Goal: Transaction & Acquisition: Purchase product/service

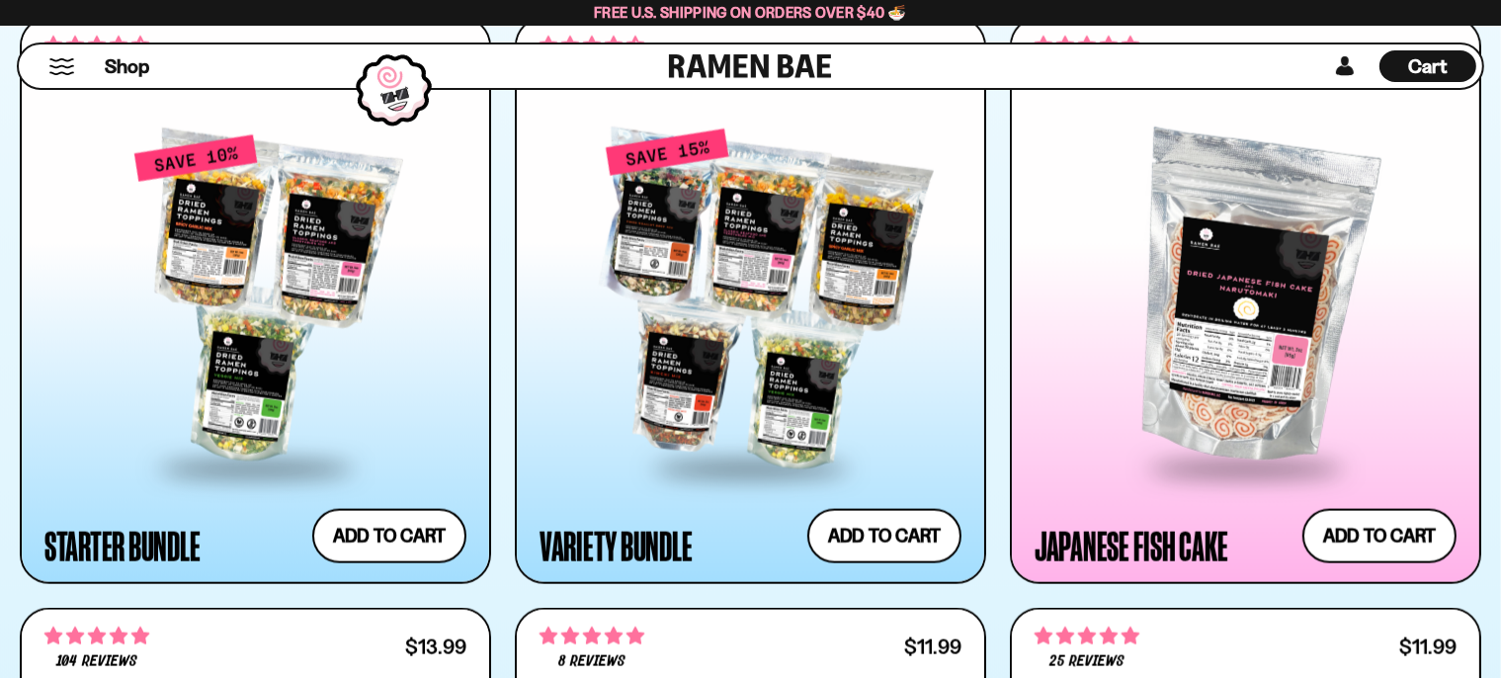
scroll to position [2399, 0]
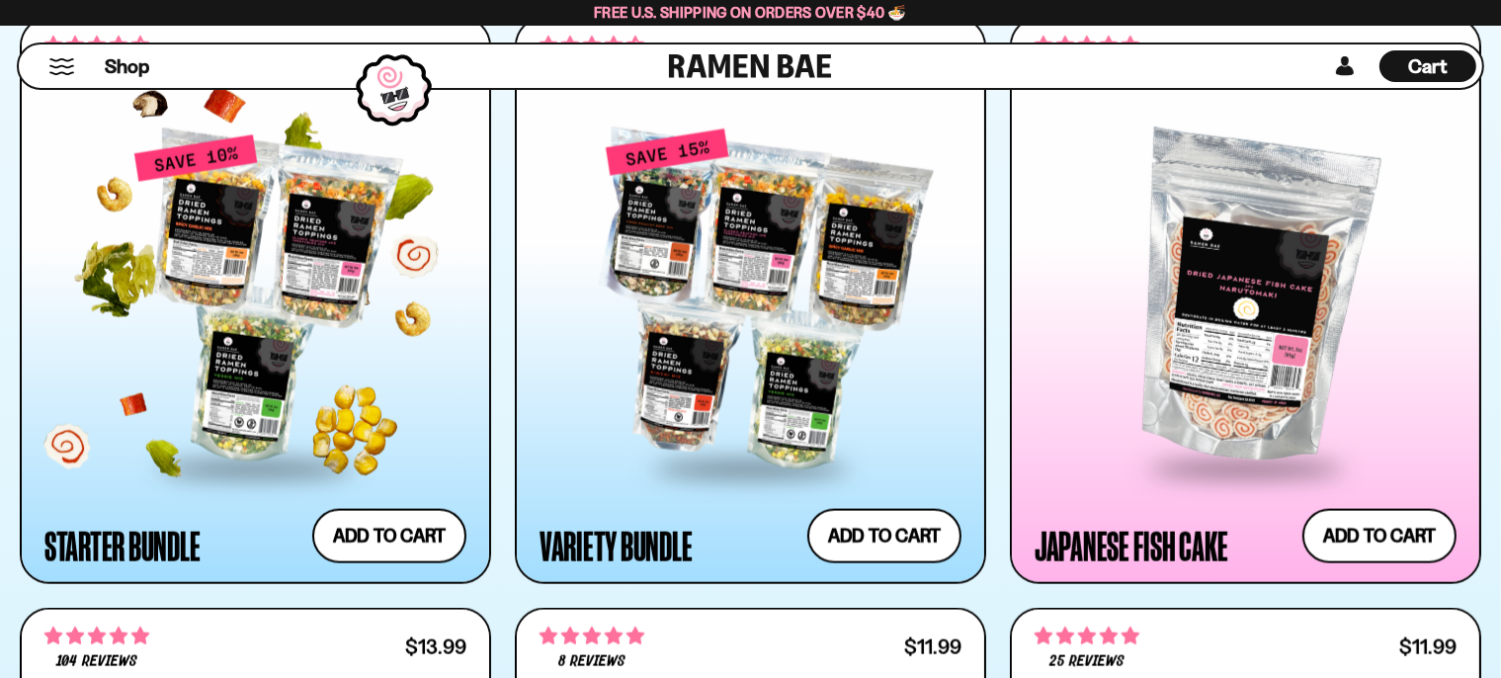
click at [294, 358] on div at bounding box center [255, 299] width 422 height 332
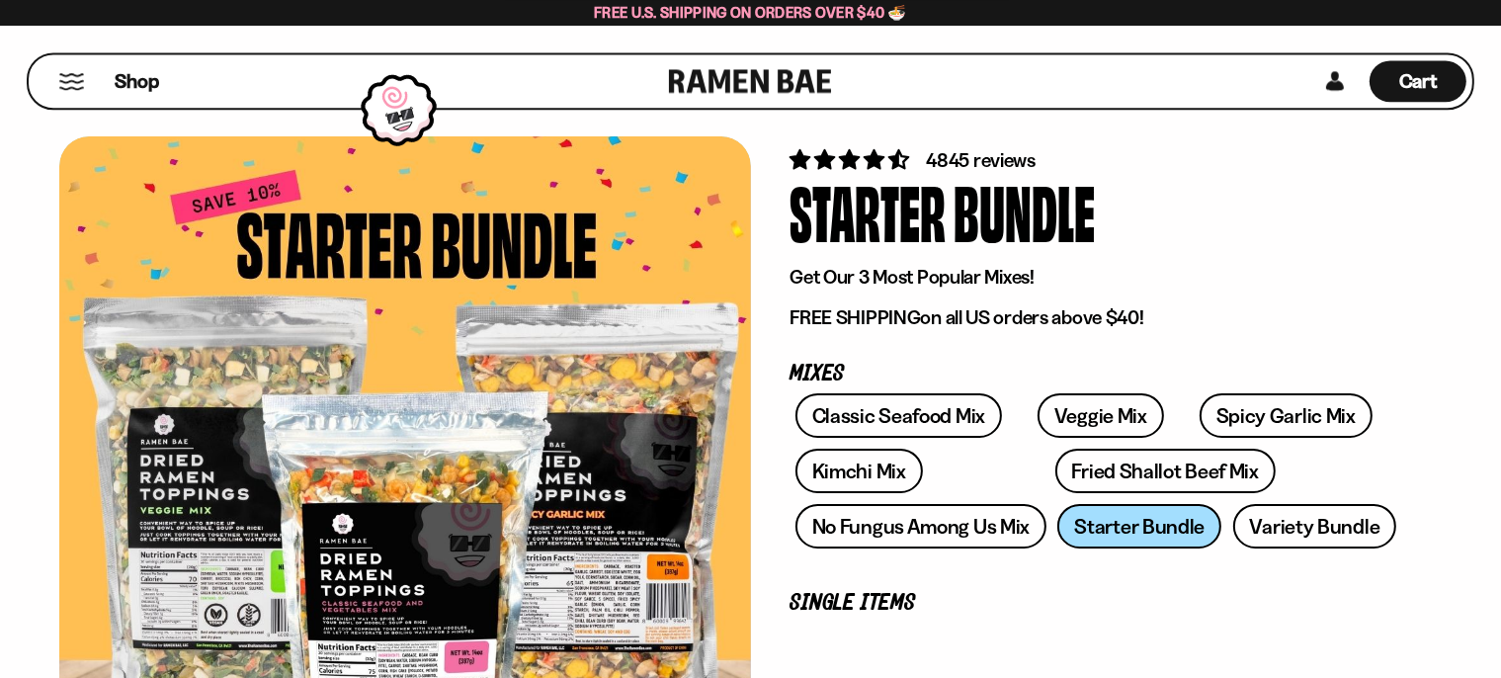
scroll to position [104, 0]
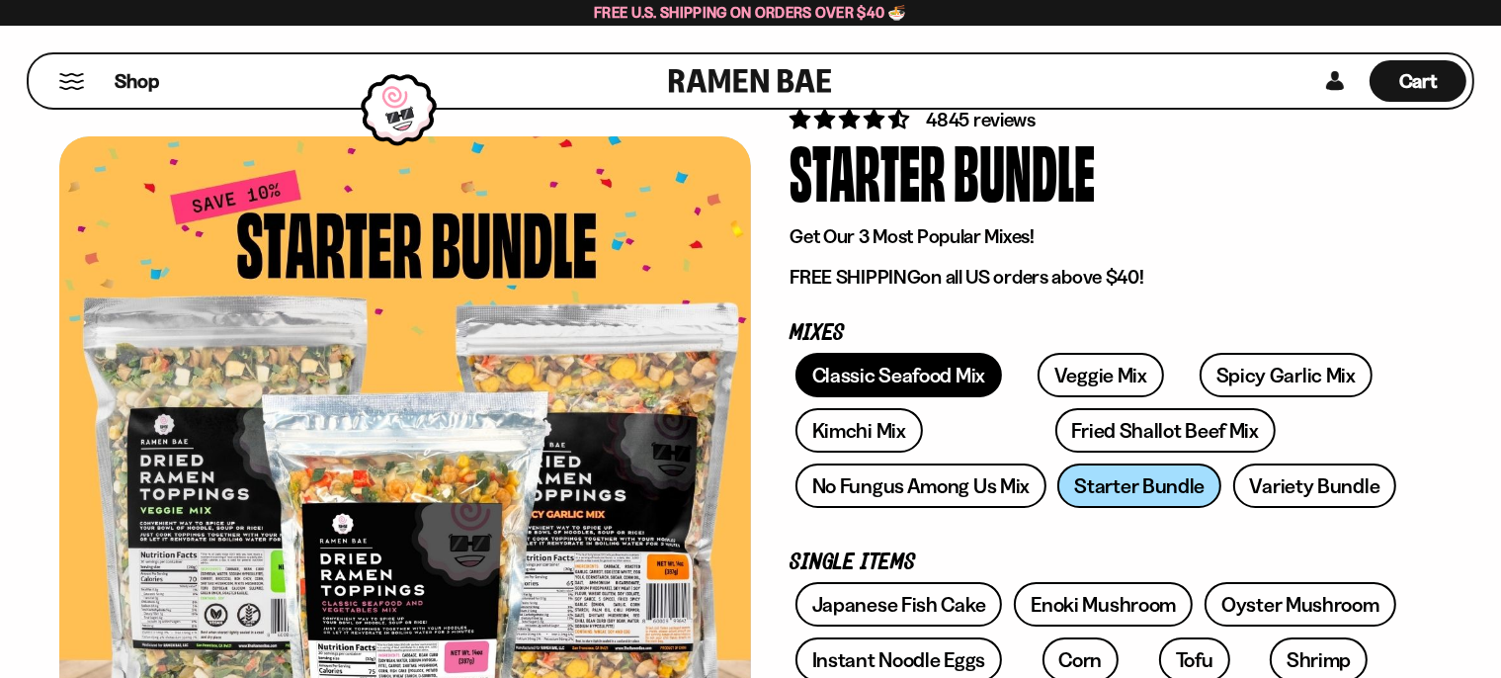
click at [879, 379] on link "Classic Seafood Mix" at bounding box center [898, 375] width 207 height 44
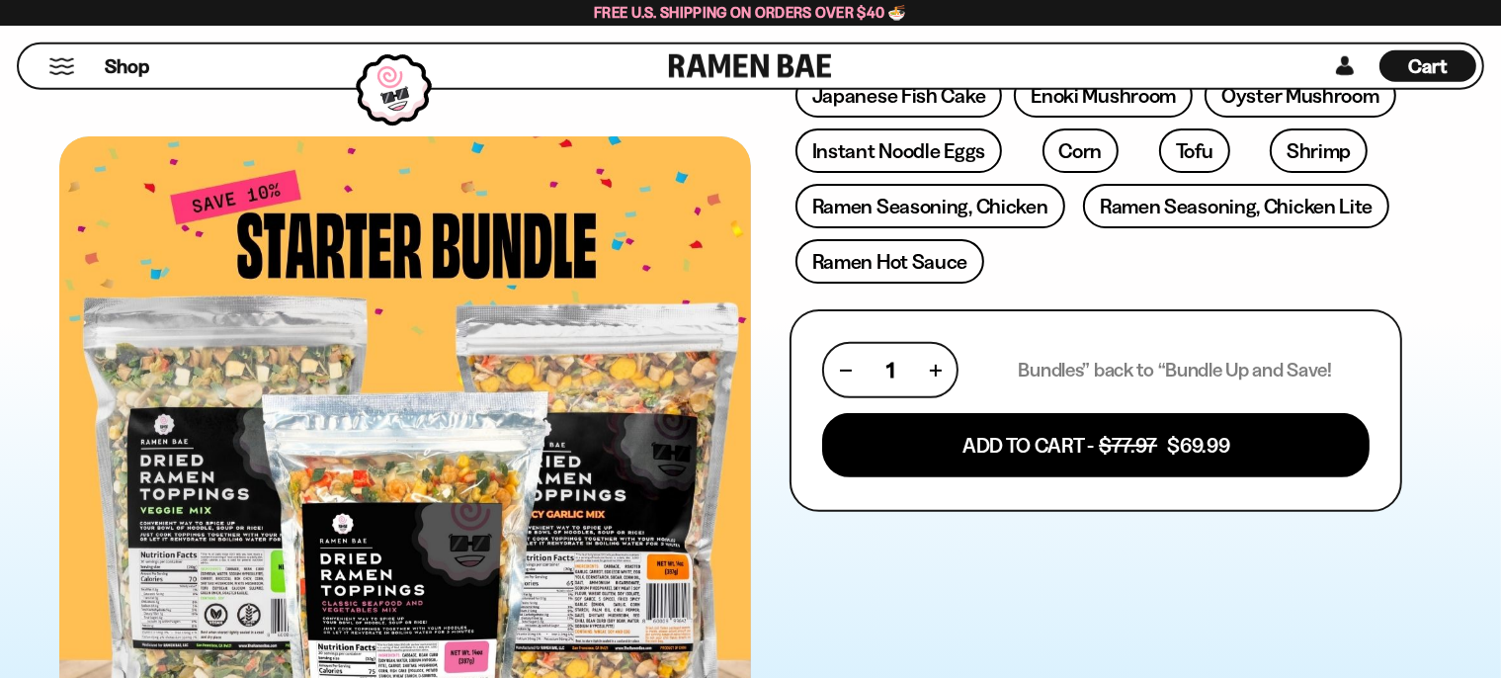
scroll to position [625, 0]
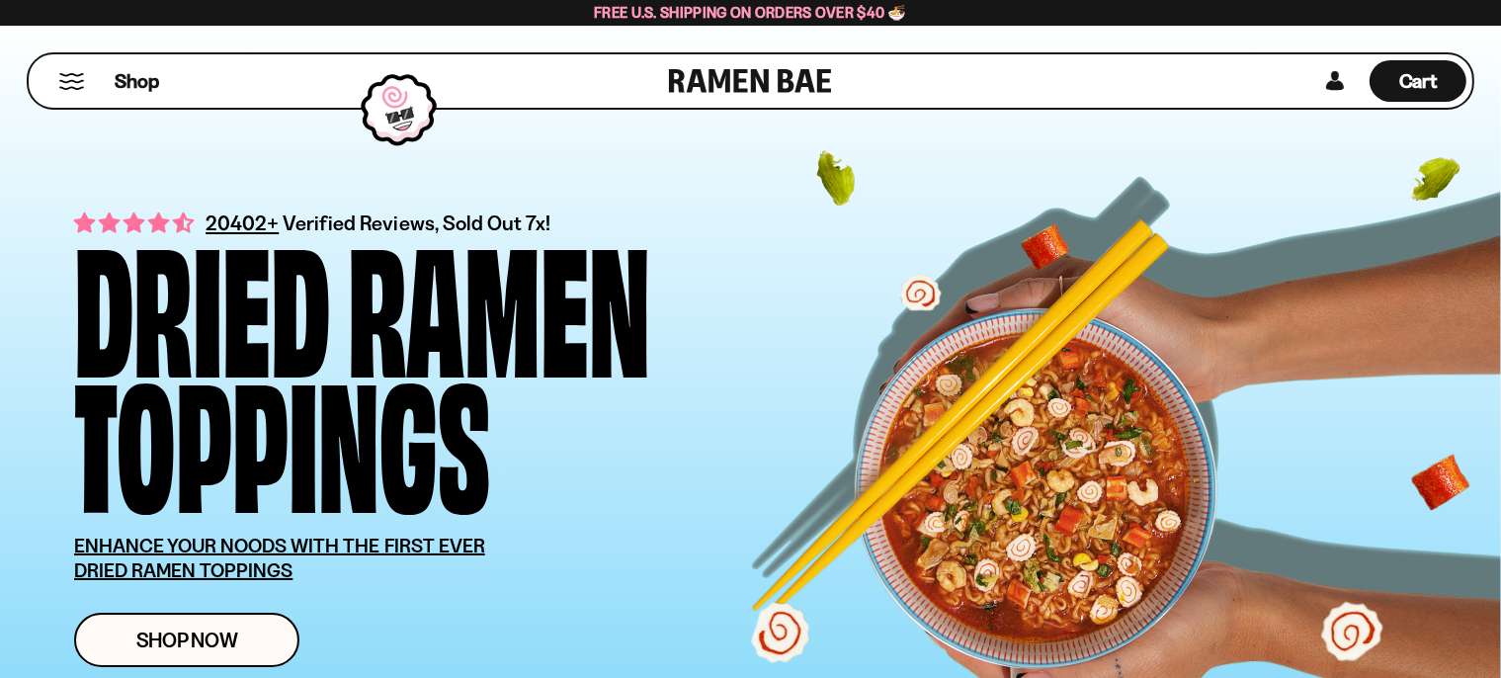
scroll to position [208, 0]
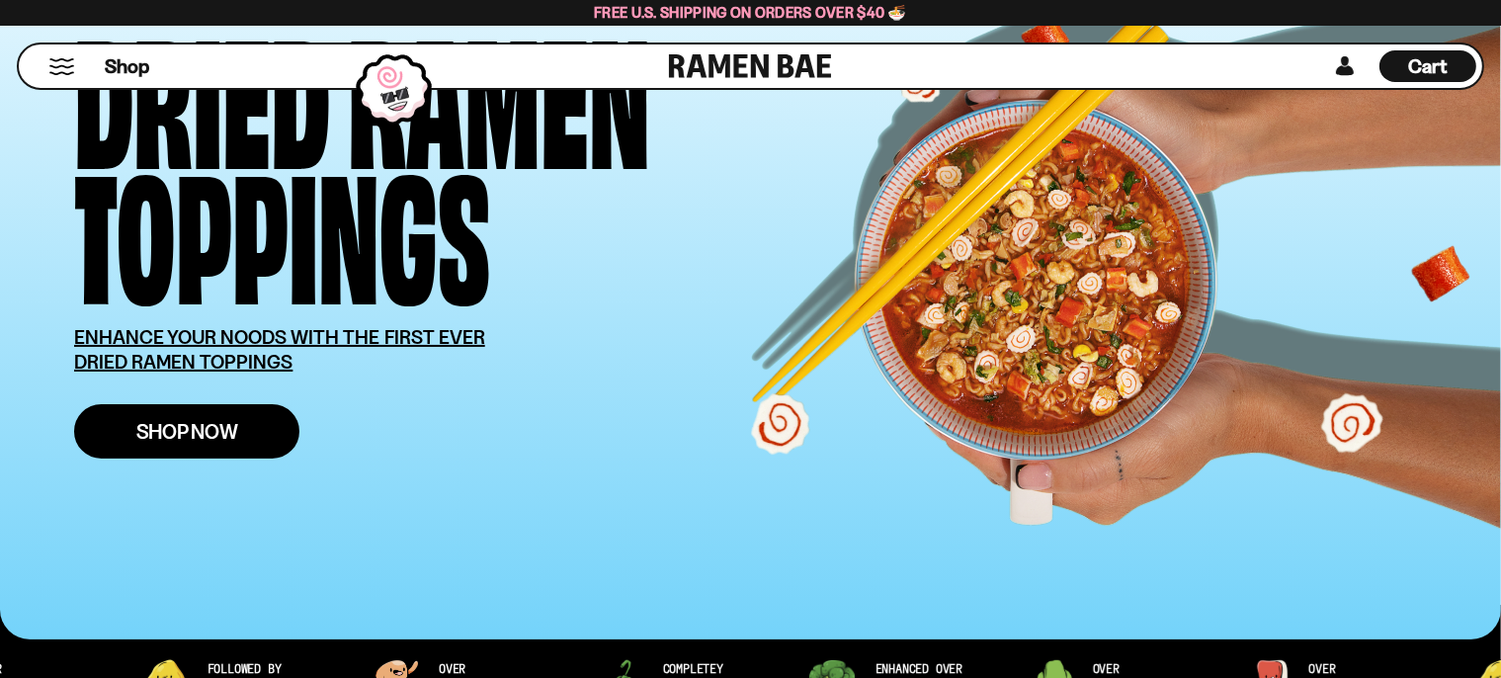
click at [204, 421] on span "Shop Now" at bounding box center [187, 431] width 102 height 21
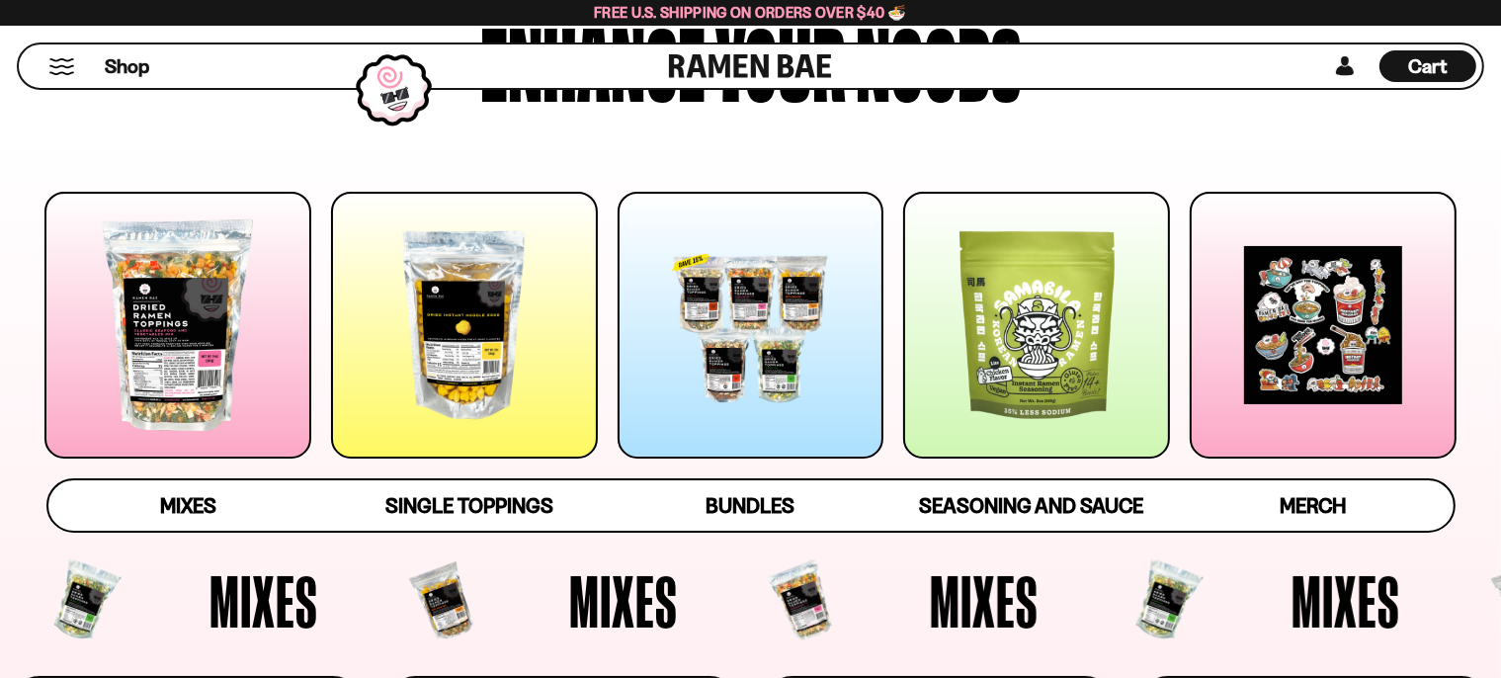
scroll to position [208, 0]
click at [192, 384] on div at bounding box center [177, 325] width 267 height 267
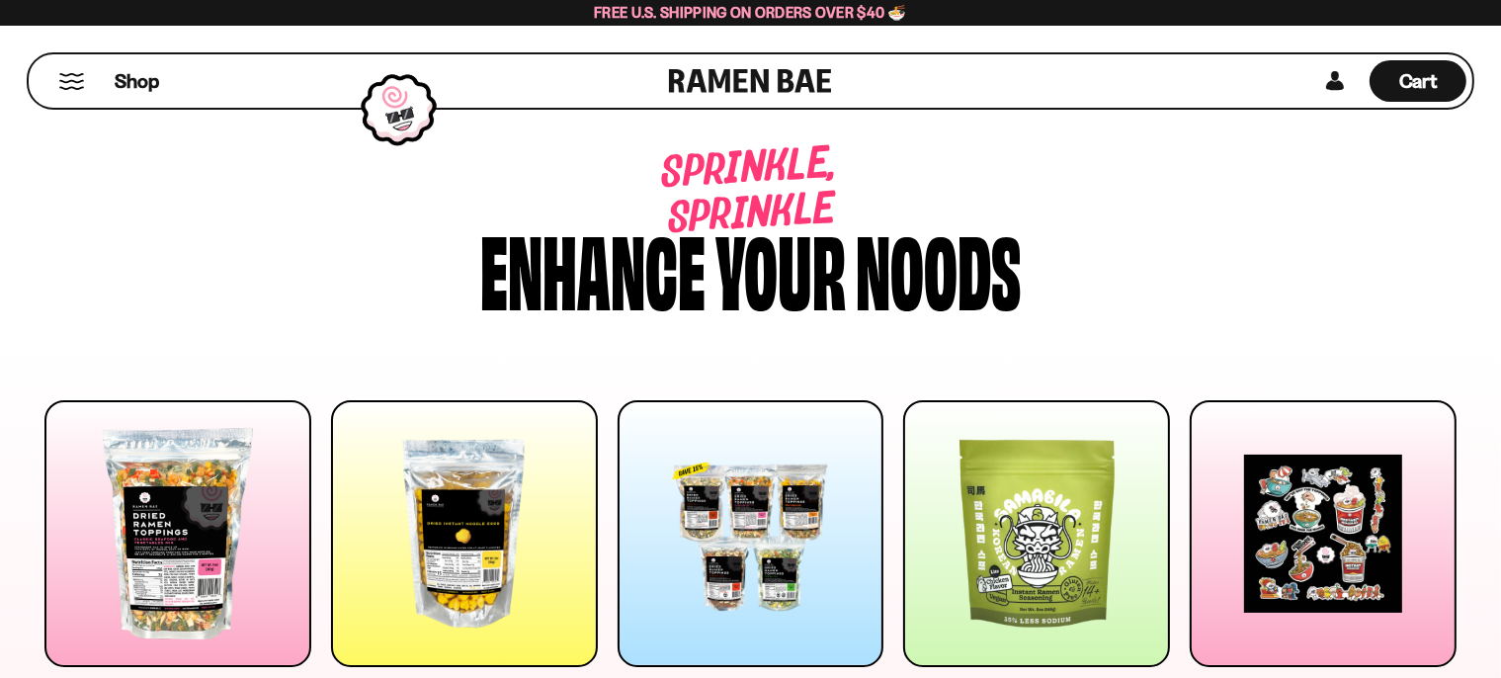
click at [206, 527] on div at bounding box center [177, 533] width 267 height 267
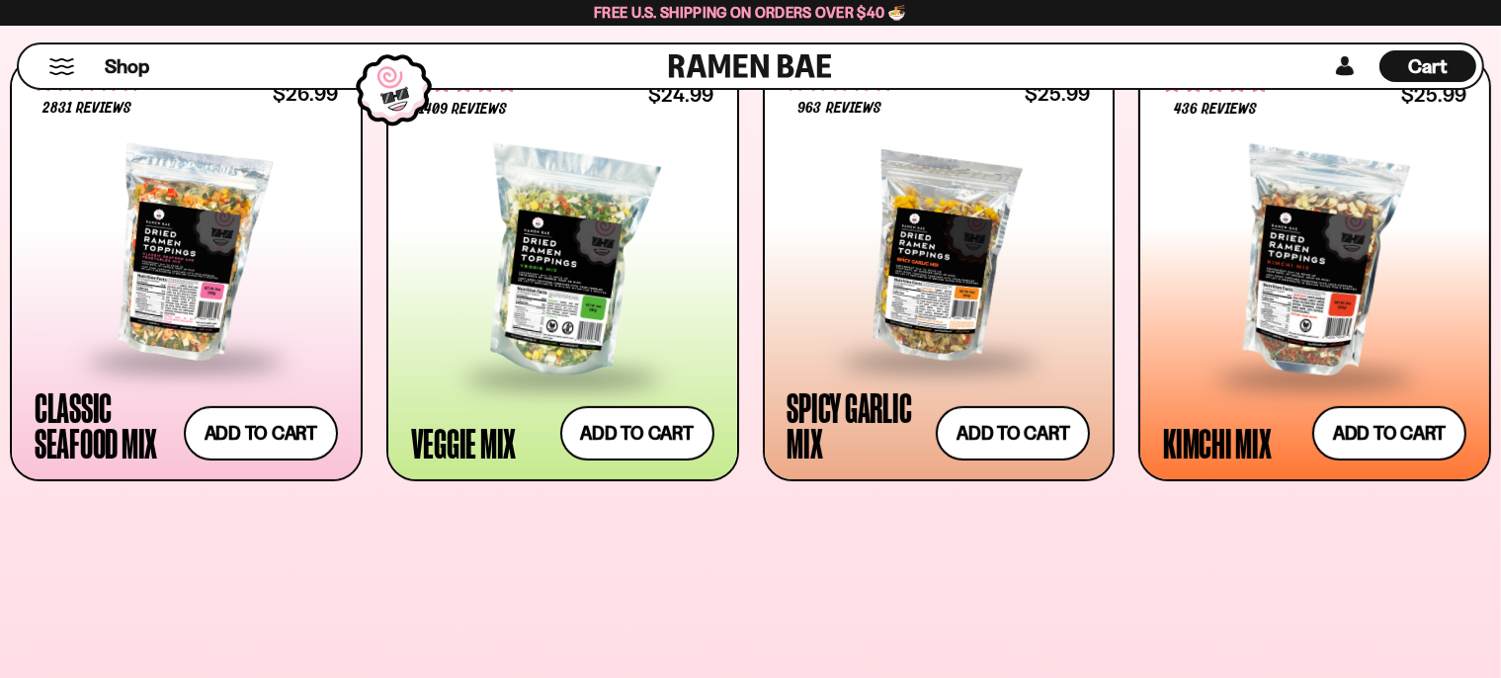
scroll to position [865, 0]
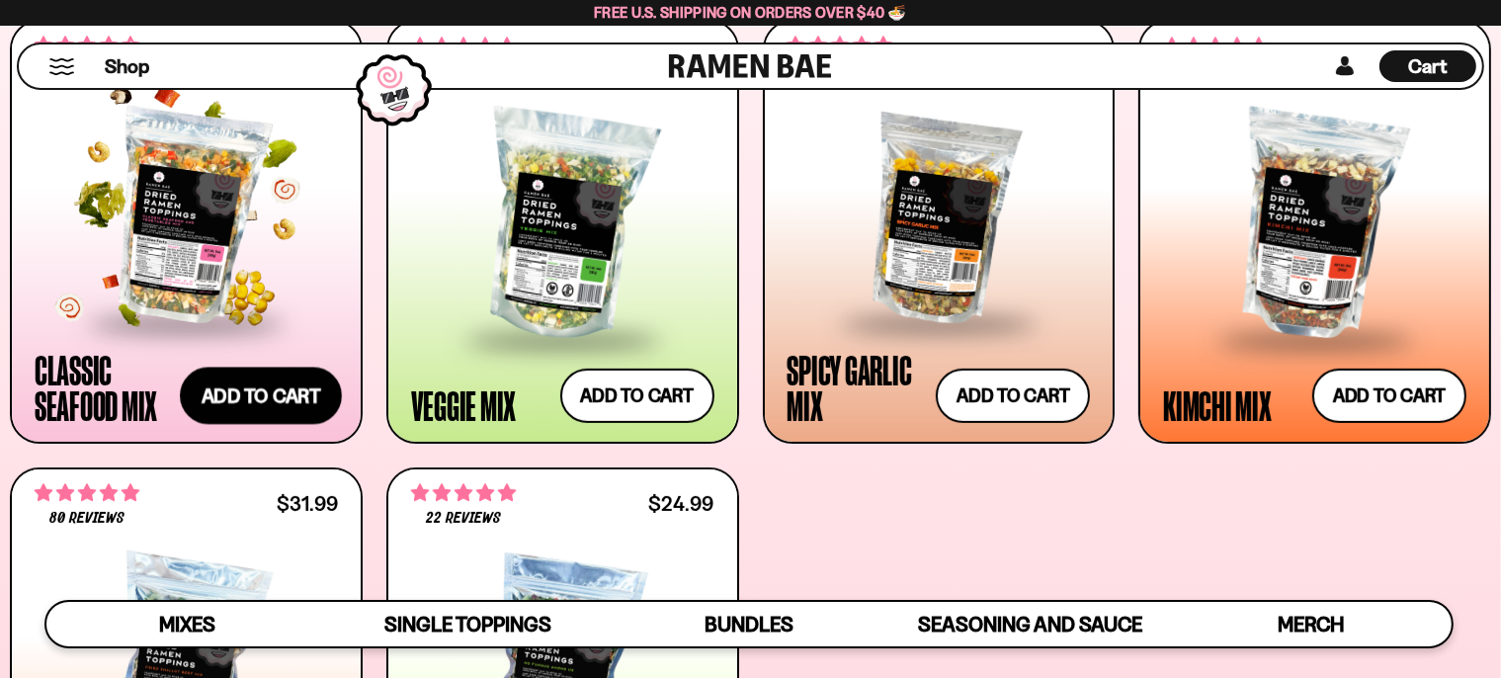
click at [257, 413] on button "Add to cart Add ― Regular price $26.99 Regular price Sale price $26.99 Unit pri…" at bounding box center [261, 396] width 162 height 57
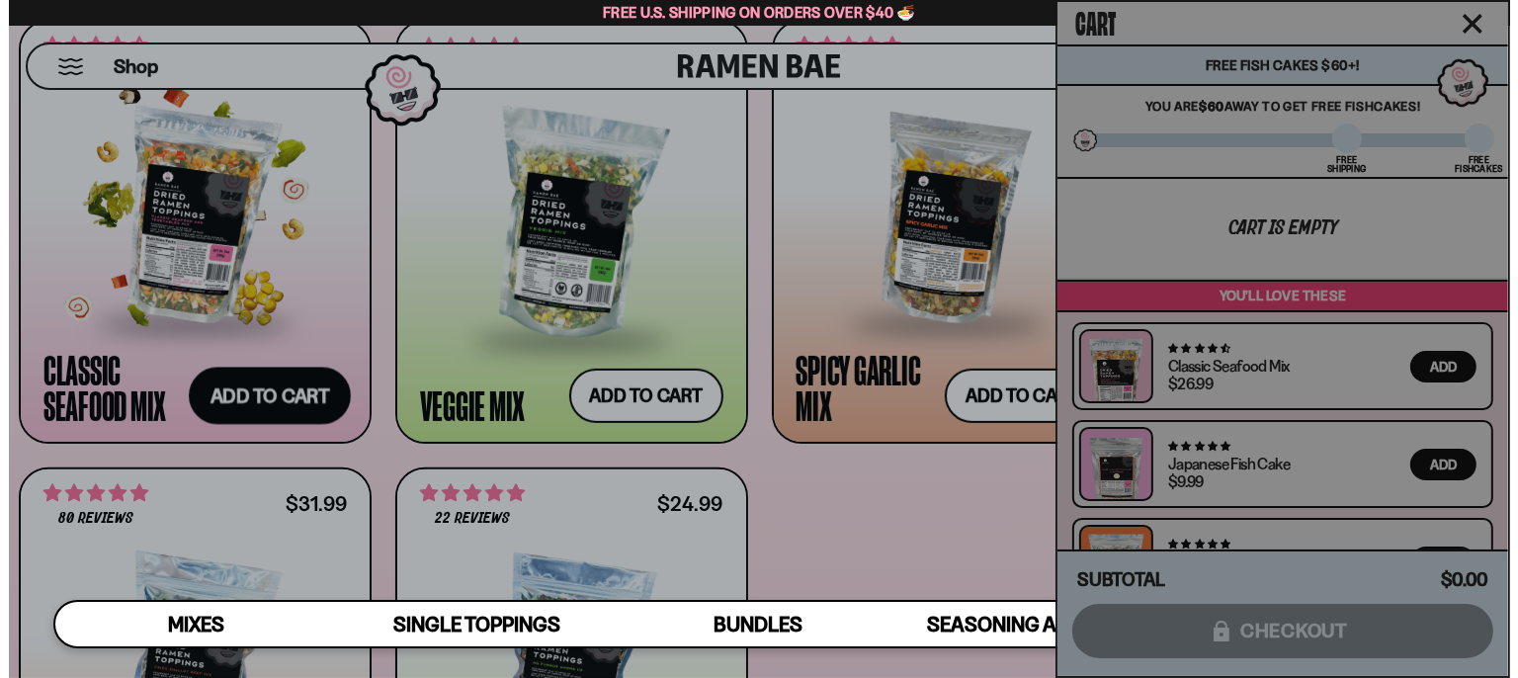
scroll to position [869, 0]
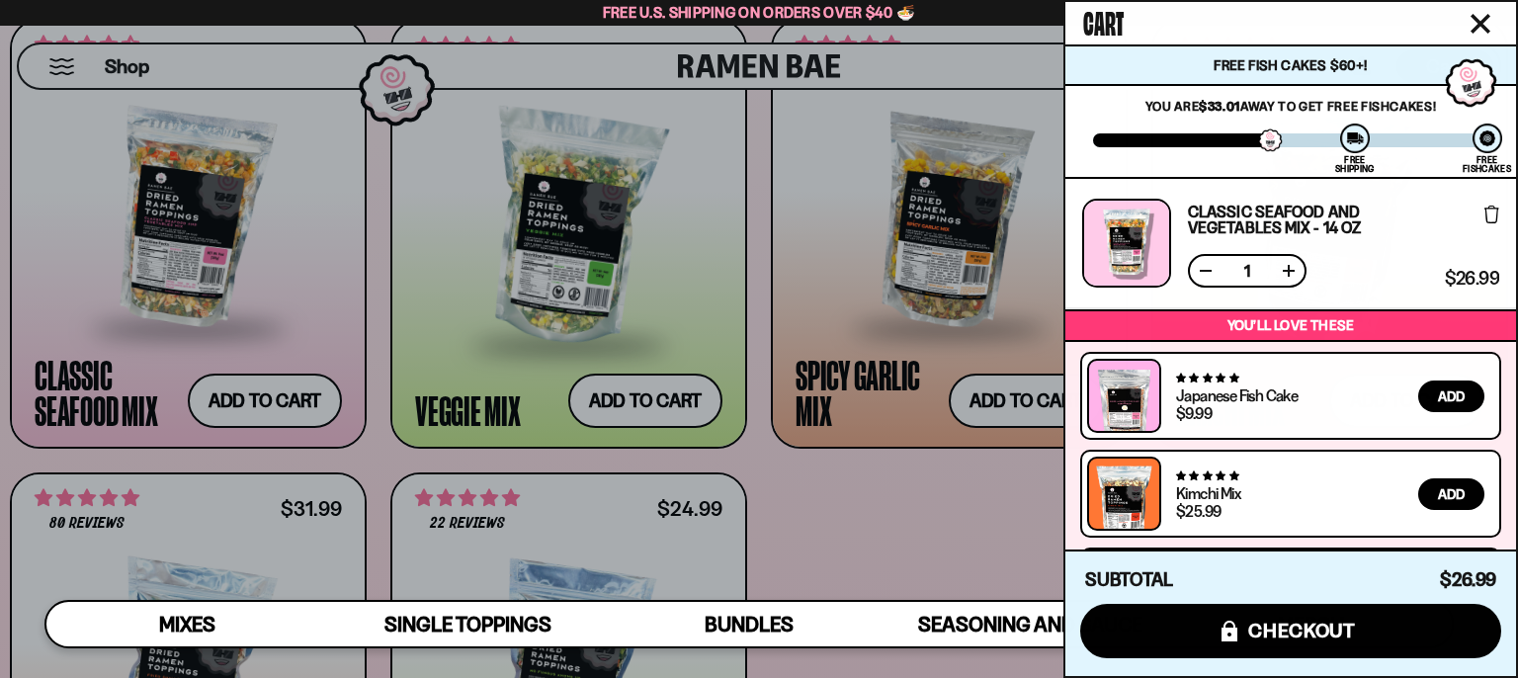
click at [630, 407] on div at bounding box center [759, 339] width 1518 height 678
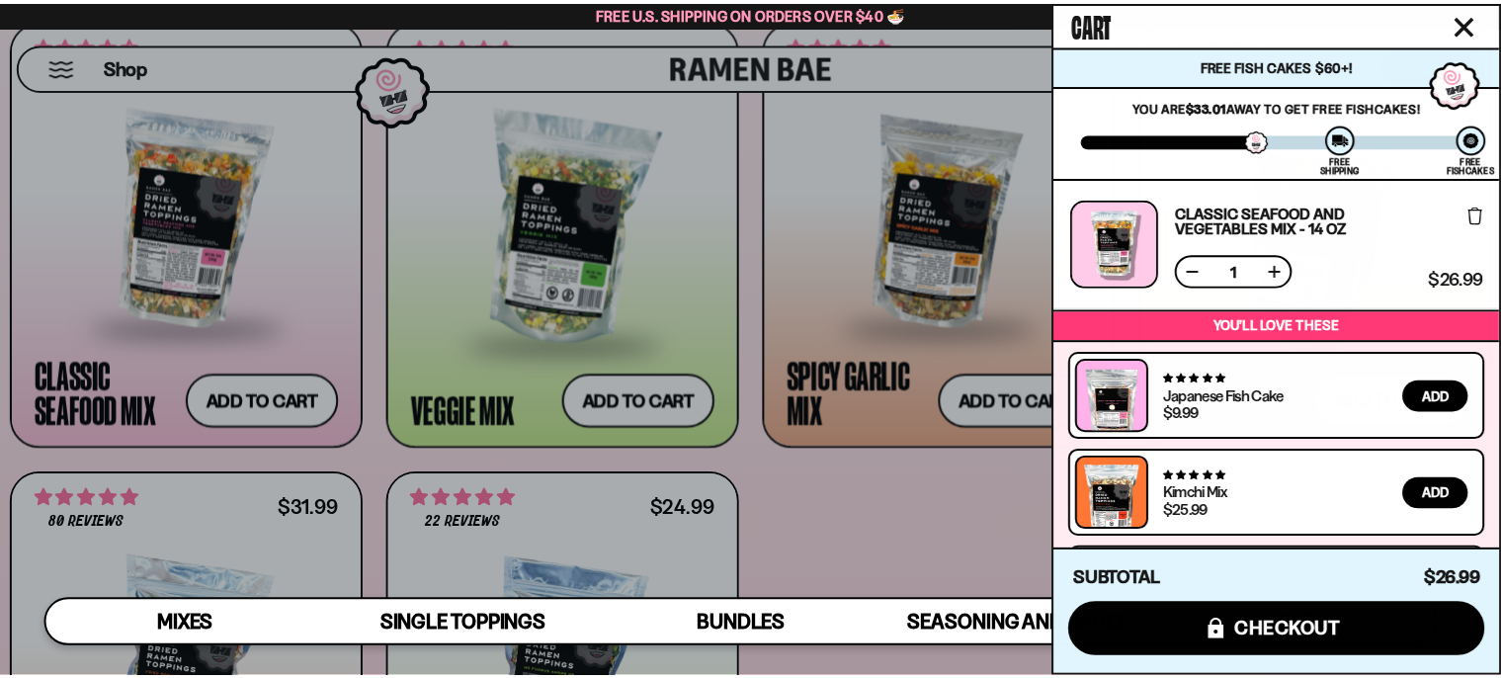
scroll to position [866, 0]
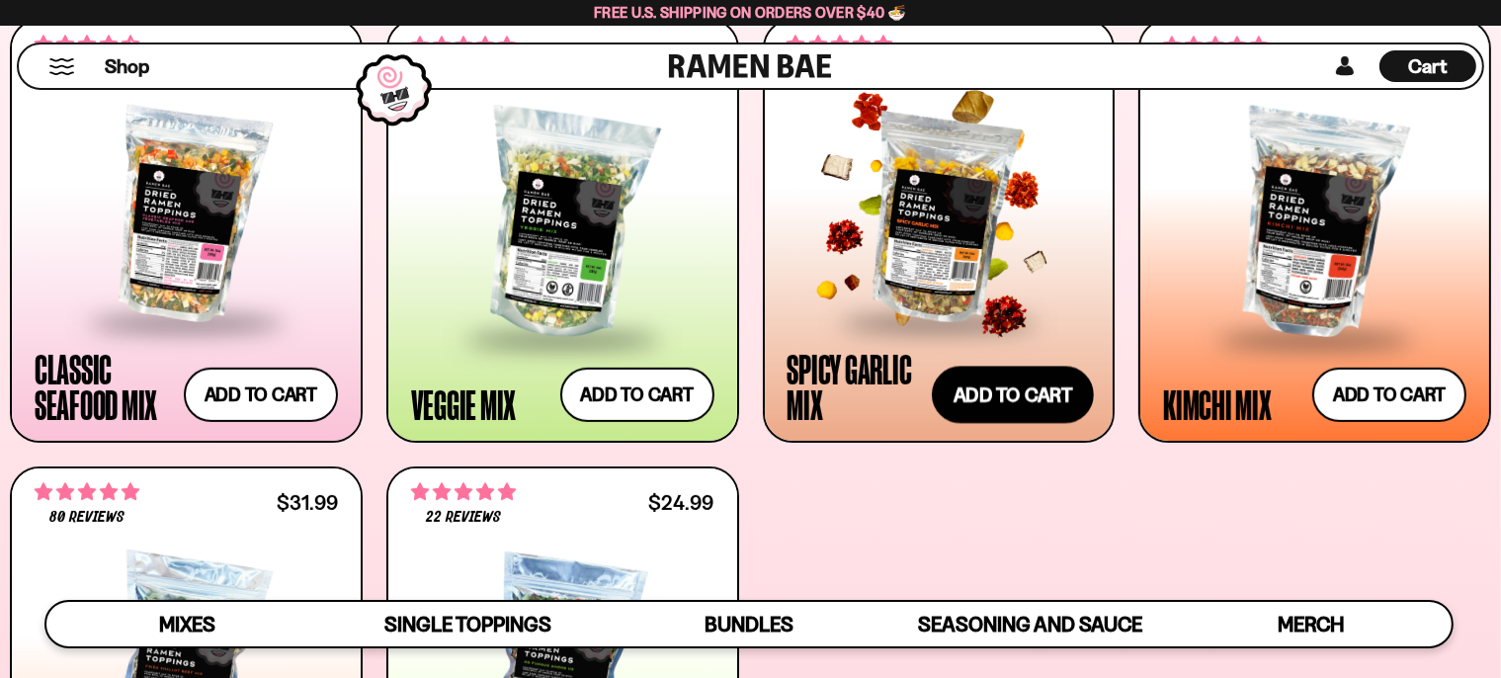
click at [1006, 394] on button "Add to cart Add ― Regular price $25.99 Regular price Sale price $25.99 Unit pri…" at bounding box center [1013, 395] width 162 height 57
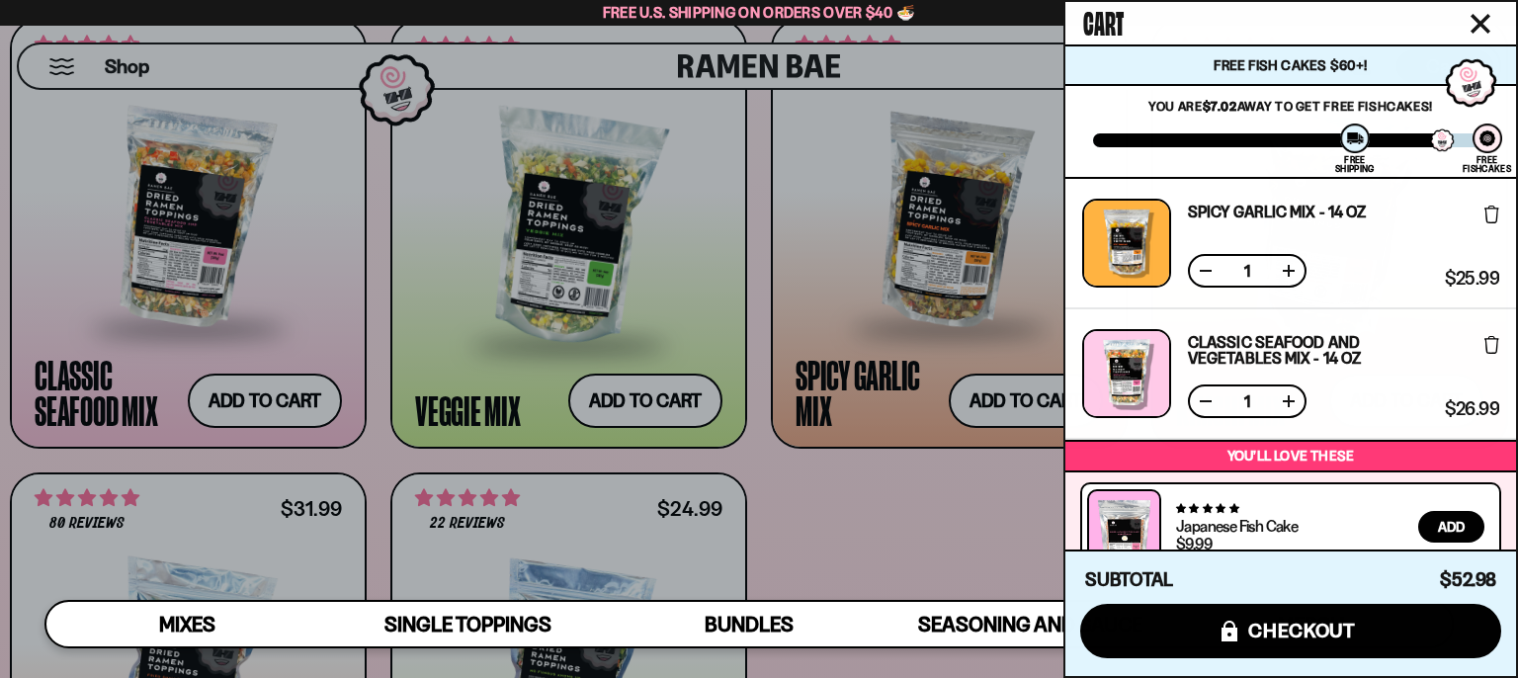
scroll to position [225, 0]
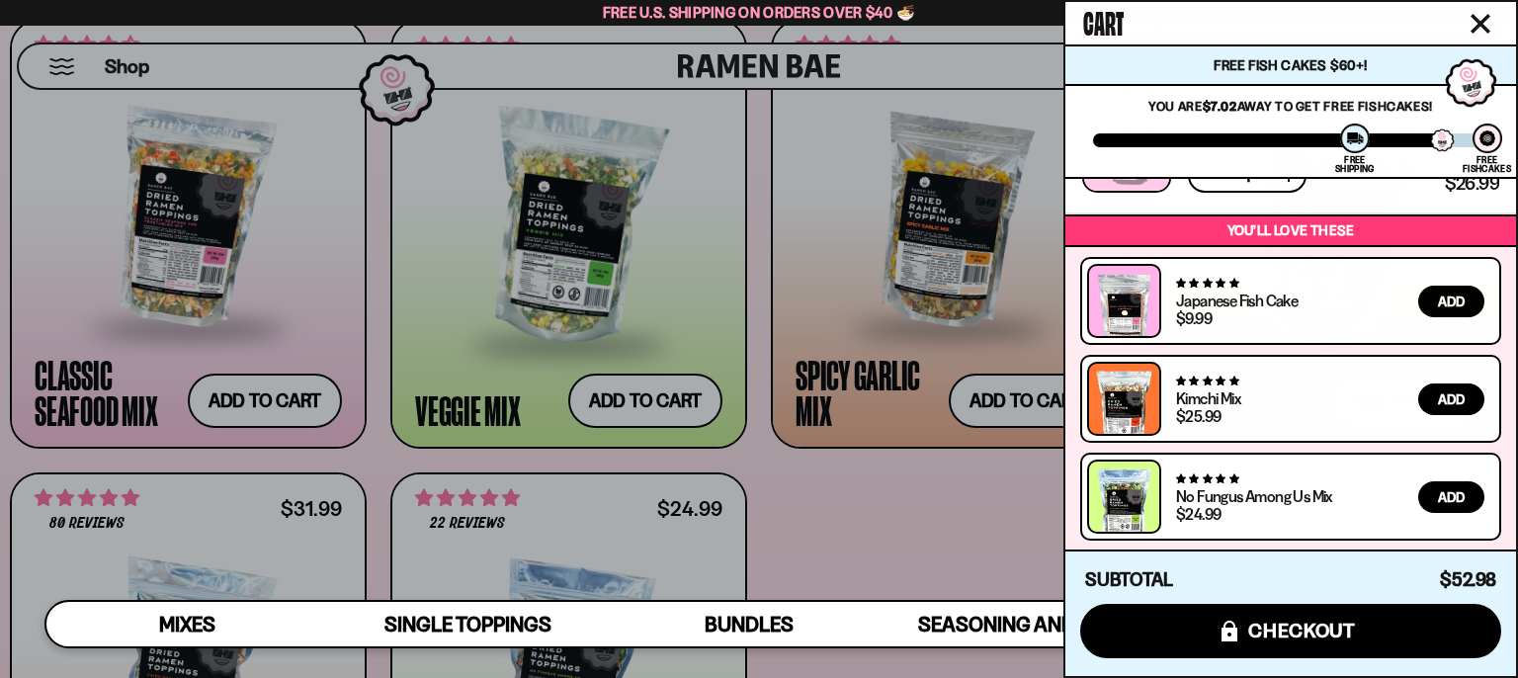
click at [844, 498] on div at bounding box center [759, 339] width 1518 height 678
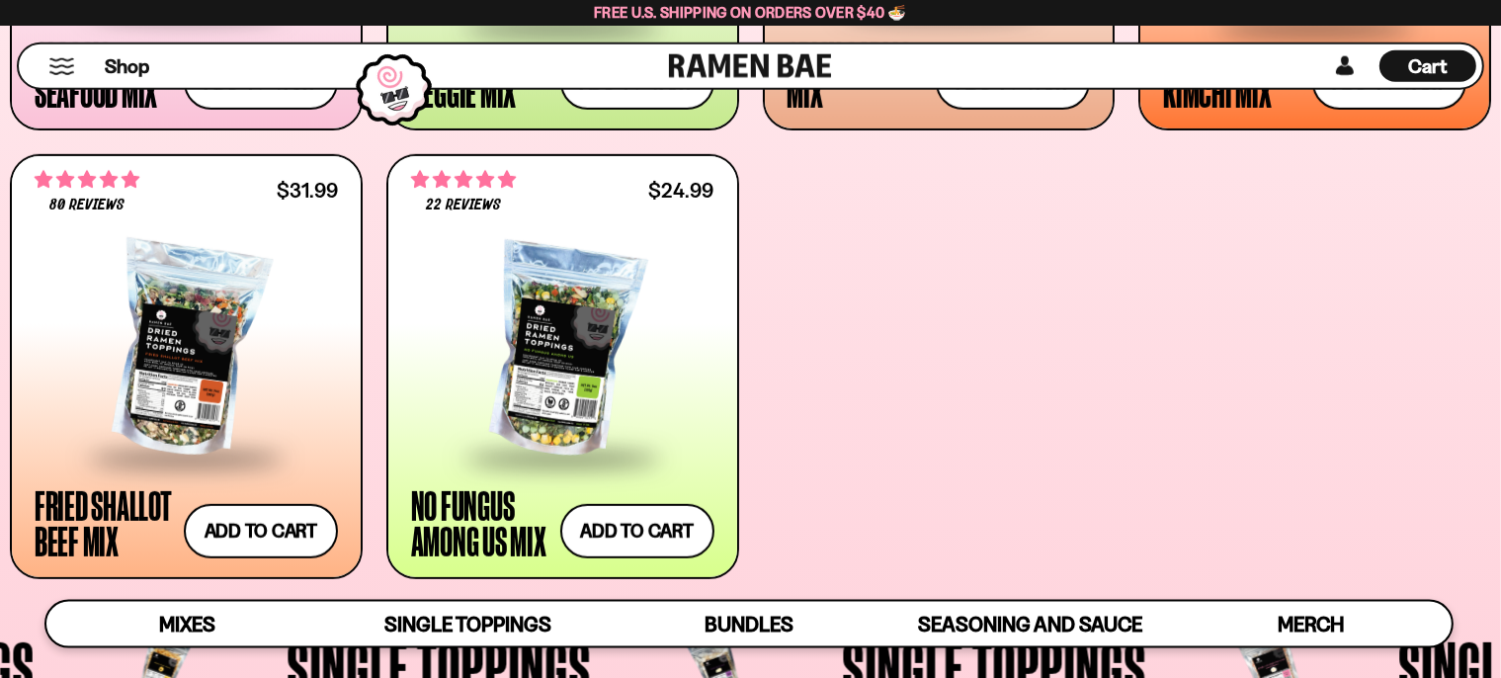
scroll to position [1178, 0]
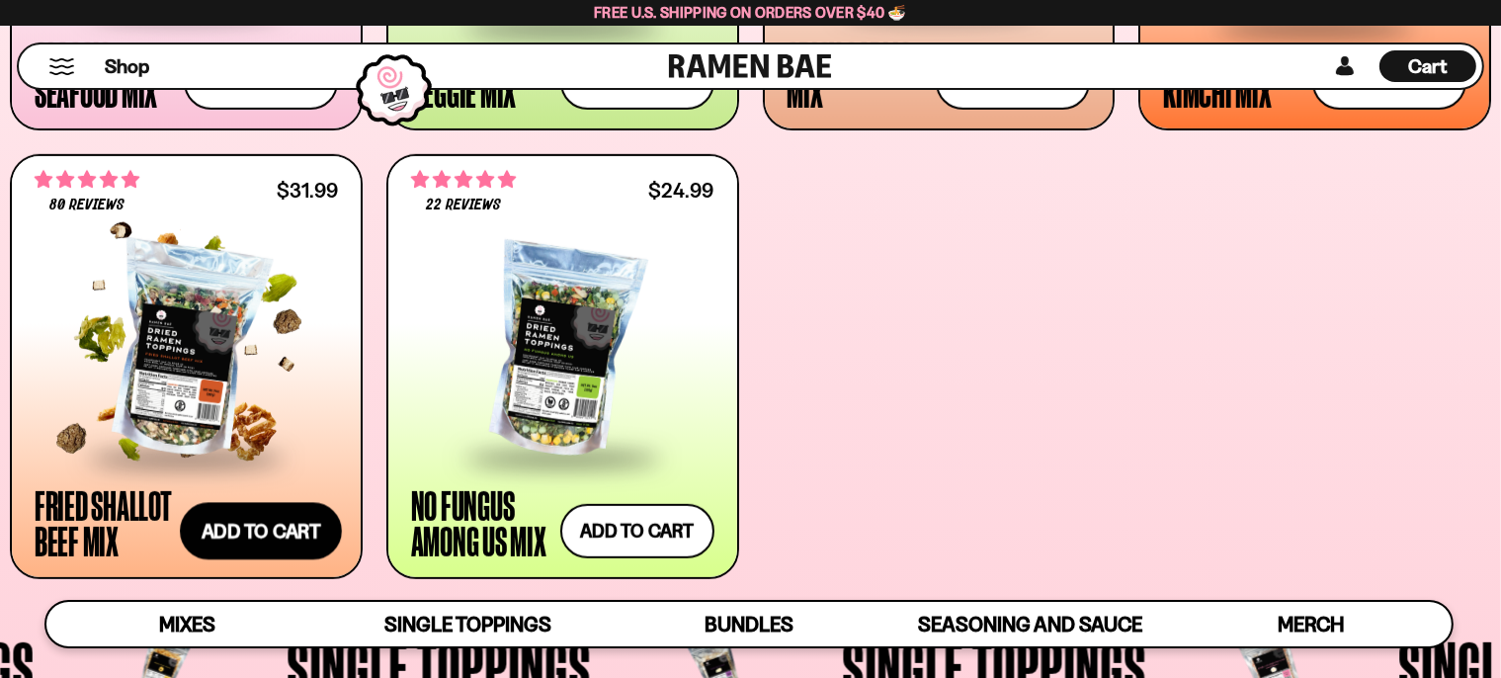
click at [251, 531] on button "Add to cart Add ― Regular price $31.99 Regular price Sale price $31.99 Unit pri…" at bounding box center [261, 530] width 162 height 57
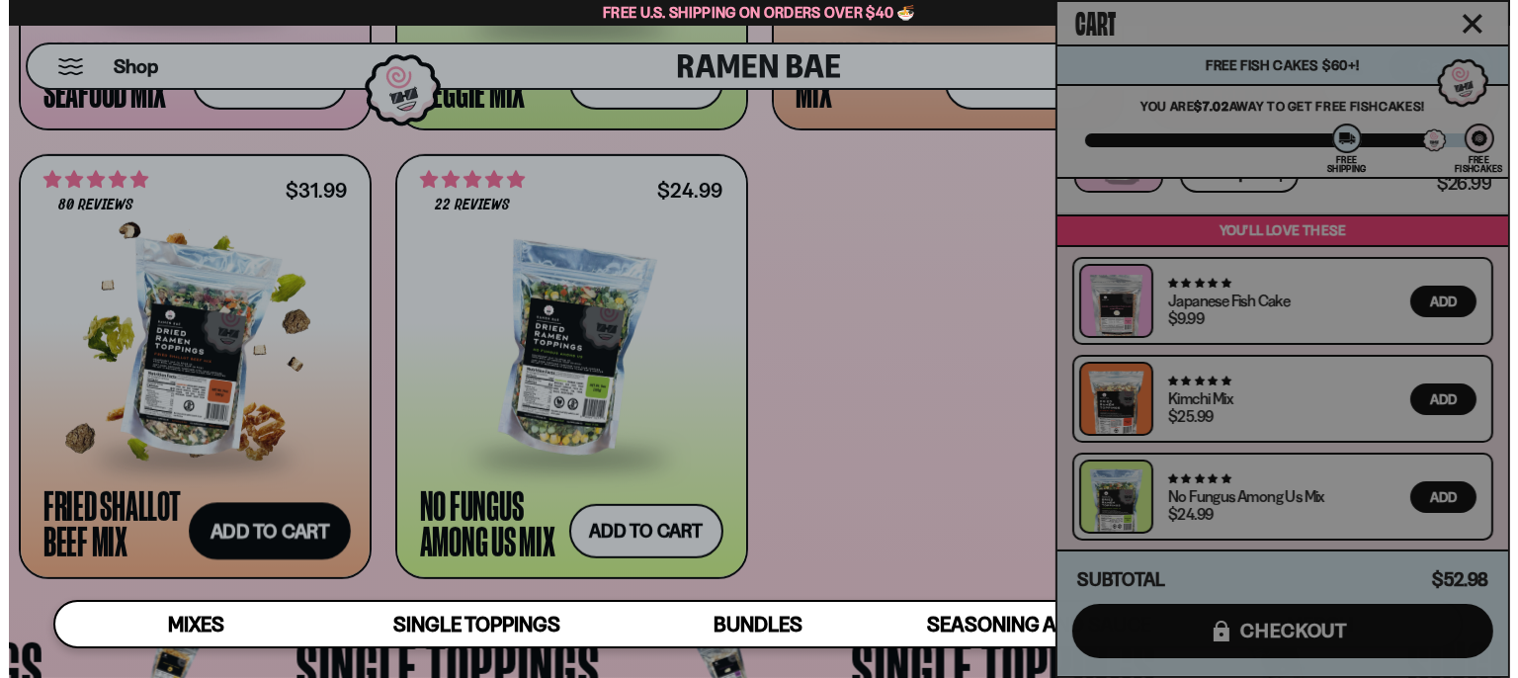
scroll to position [1182, 0]
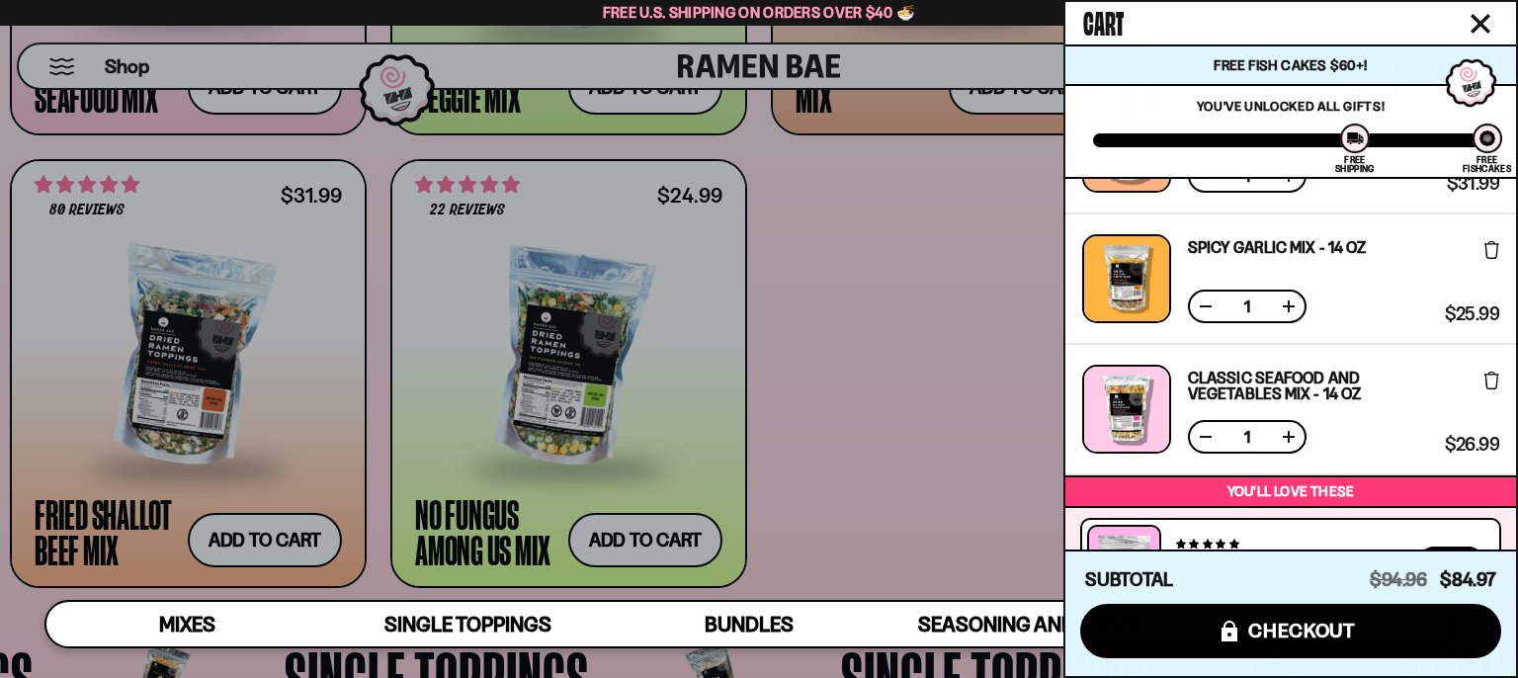
click at [926, 472] on div at bounding box center [759, 339] width 1518 height 678
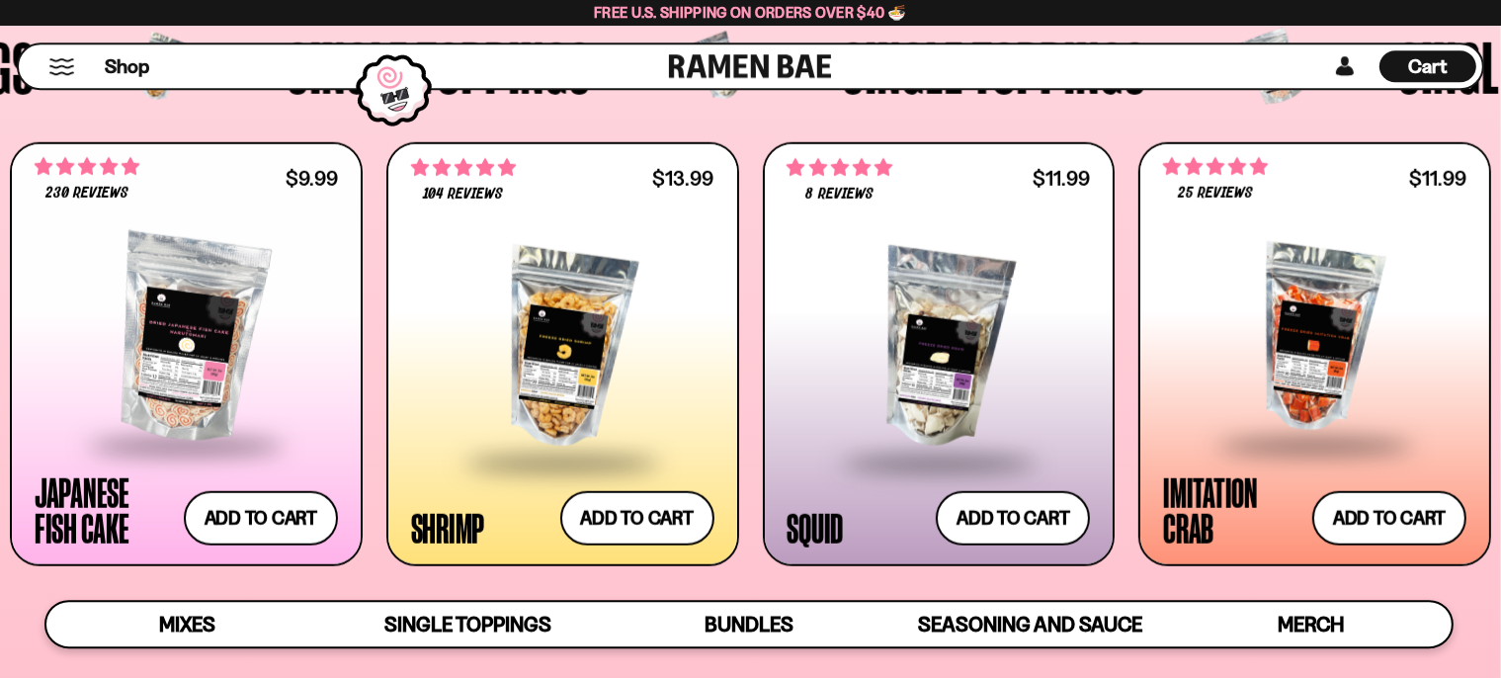
scroll to position [1804, 0]
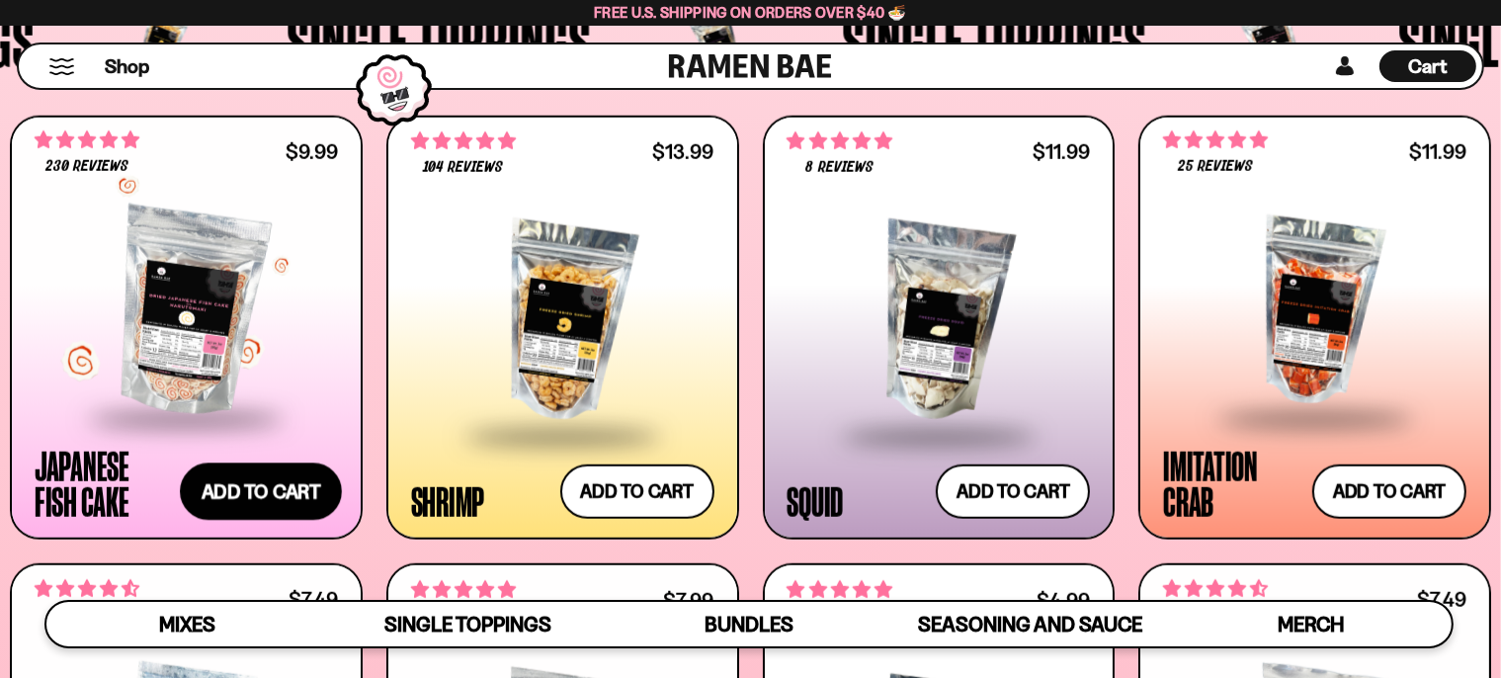
click at [258, 488] on button "Add to cart Add ― Regular price $9.99 Regular price Sale price $9.99 Unit price…" at bounding box center [261, 491] width 162 height 57
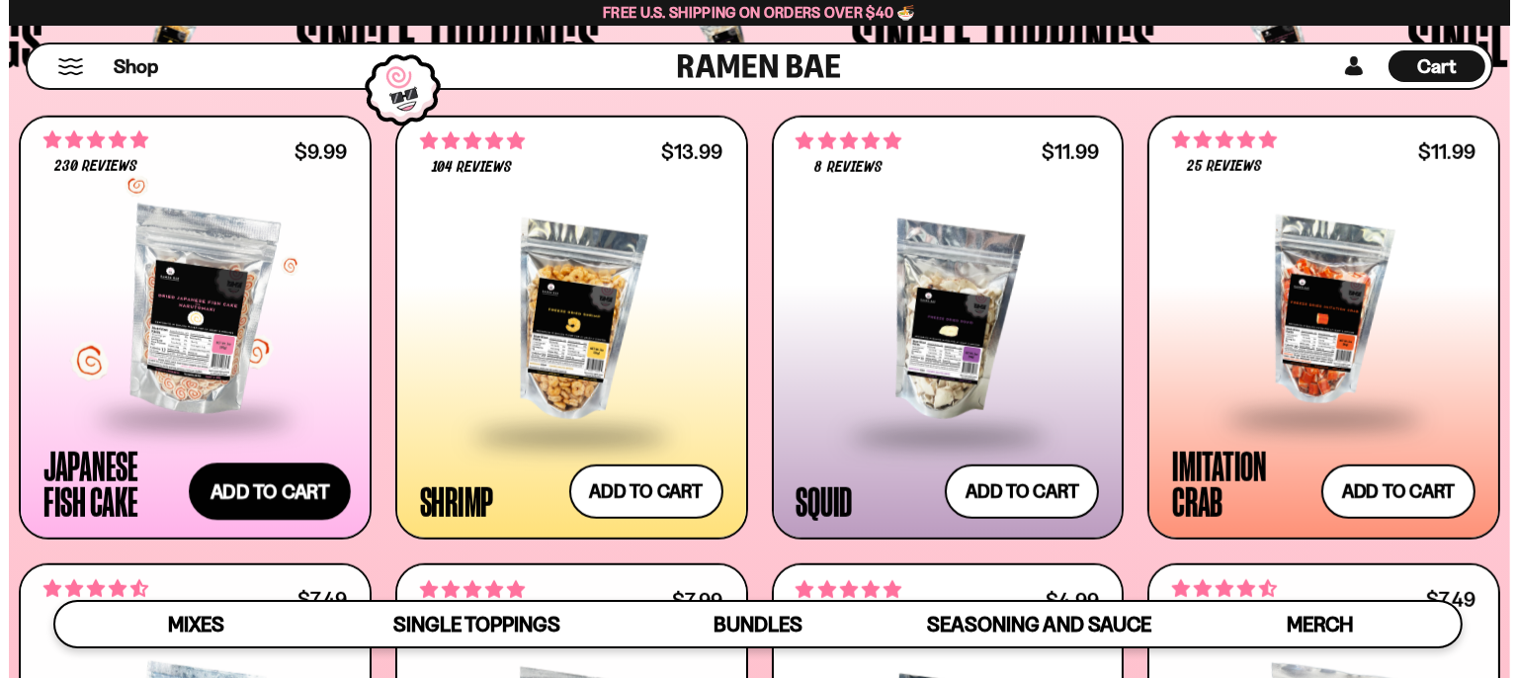
scroll to position [1818, 0]
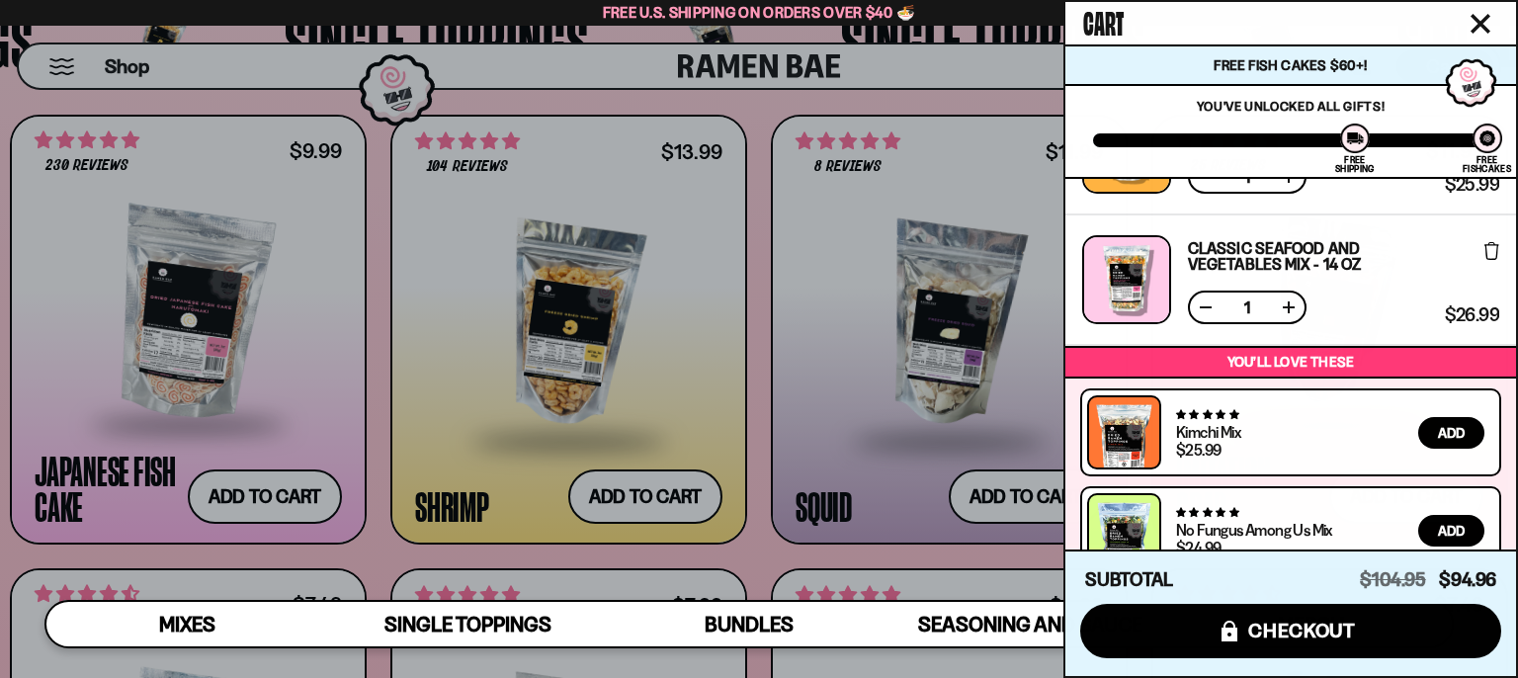
click at [824, 460] on div at bounding box center [759, 339] width 1518 height 678
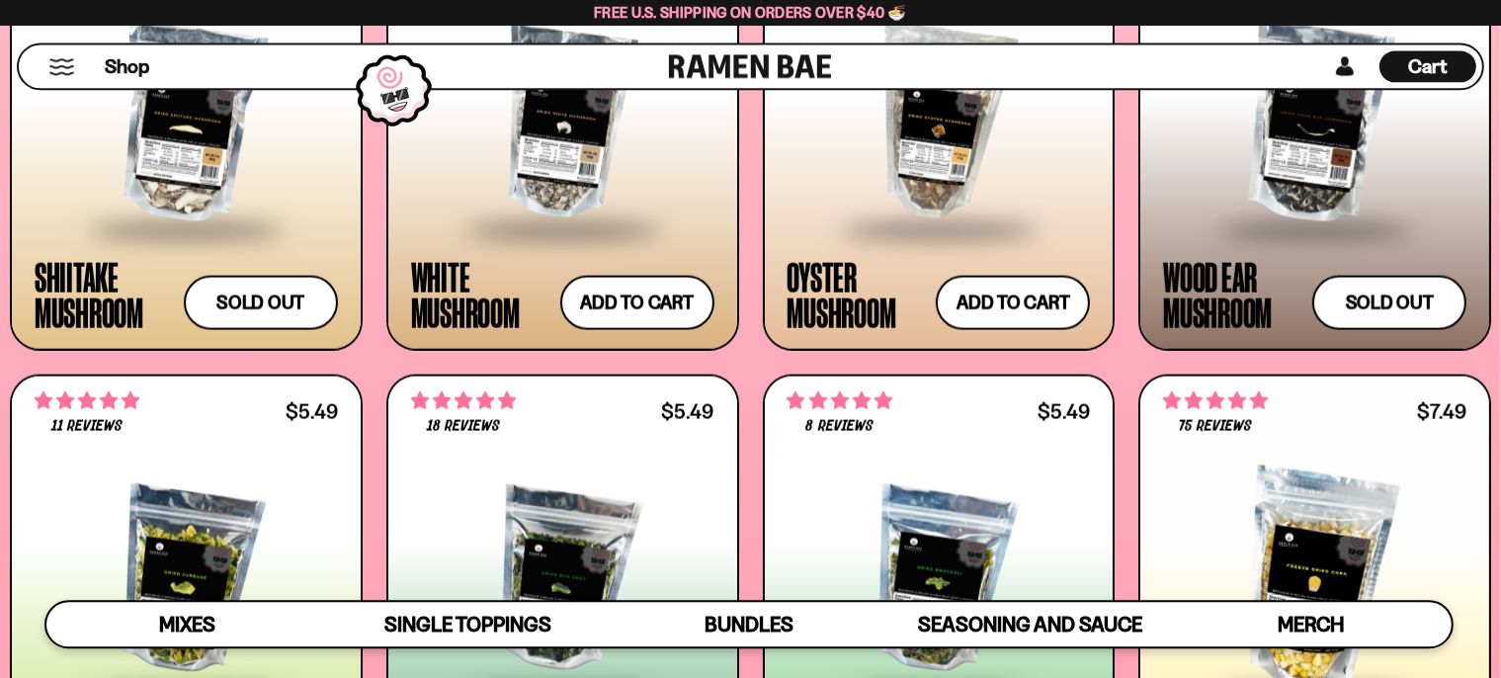
scroll to position [2849, 0]
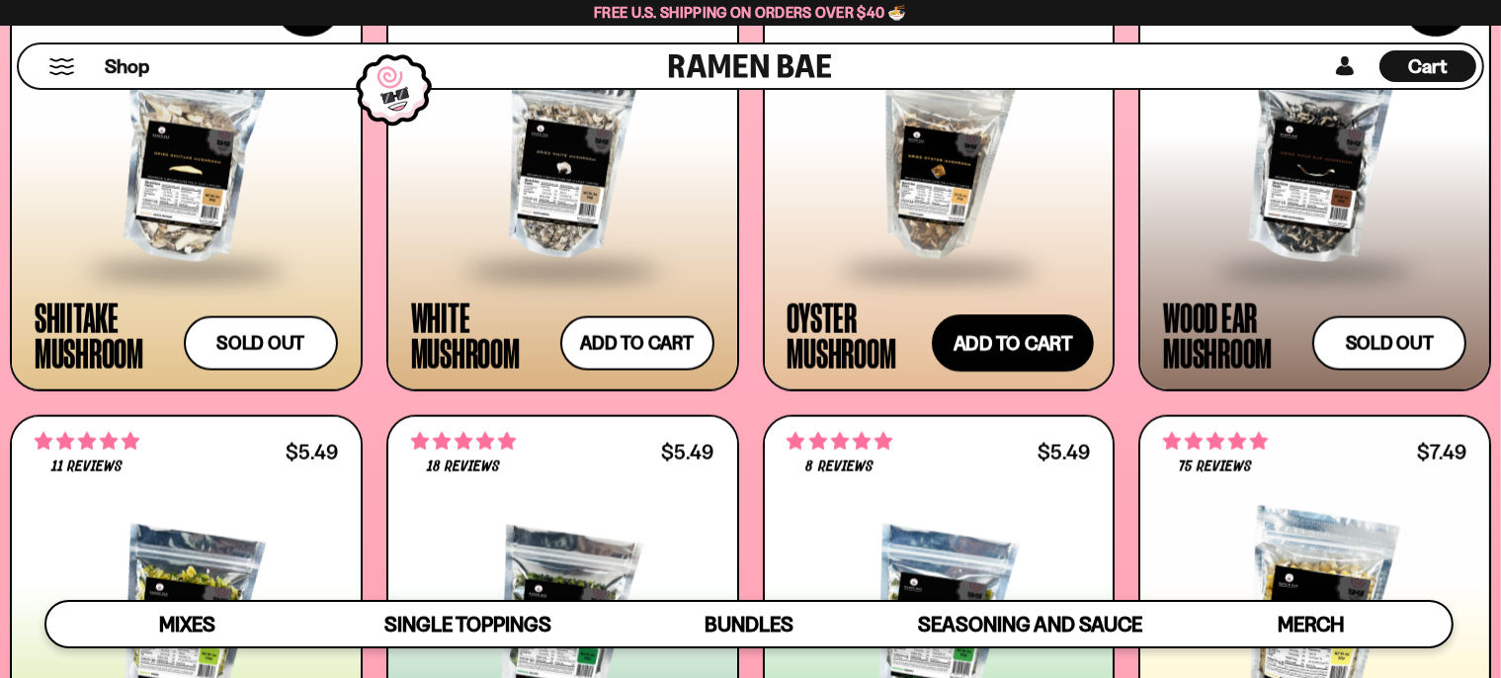
click at [1026, 344] on button "Add to cart Add ― Regular price $7.49 Regular price Sale price $7.49 Unit price…" at bounding box center [1013, 342] width 162 height 57
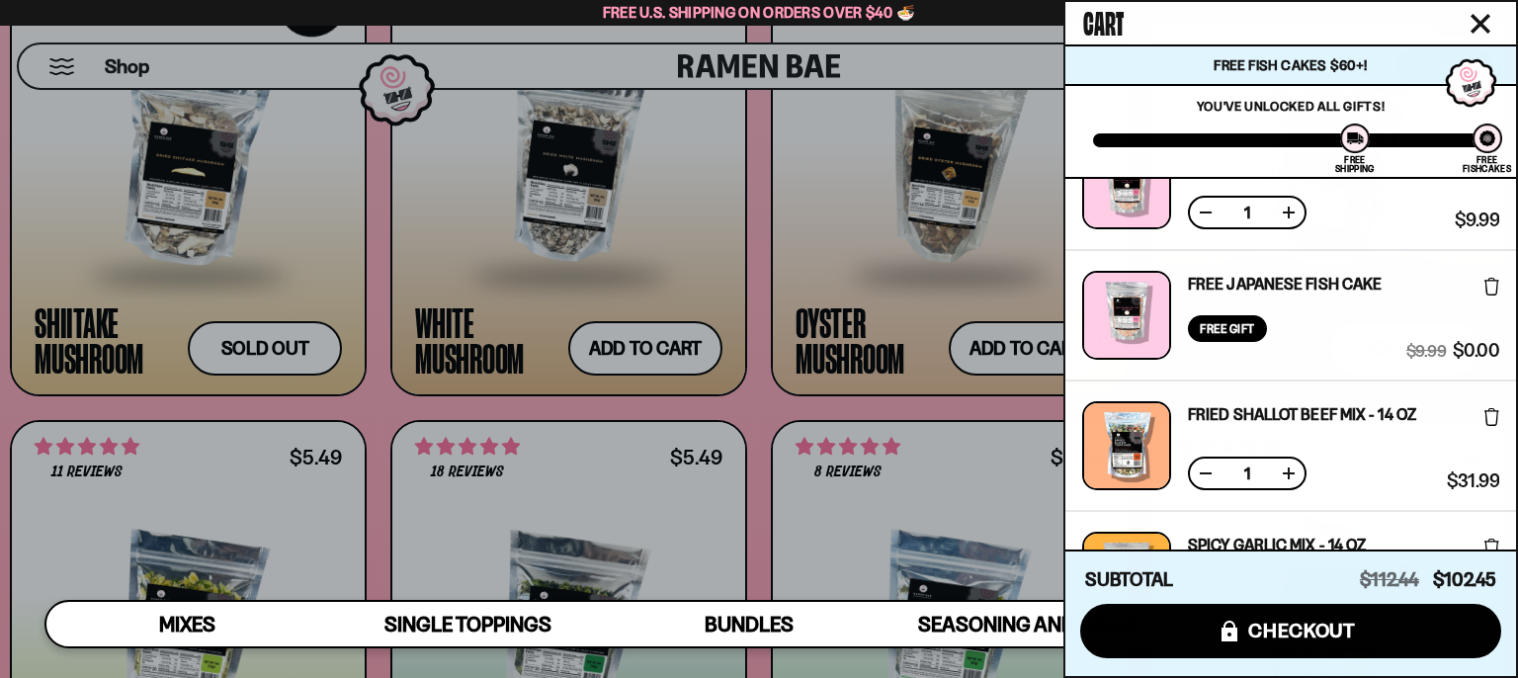
scroll to position [0, 0]
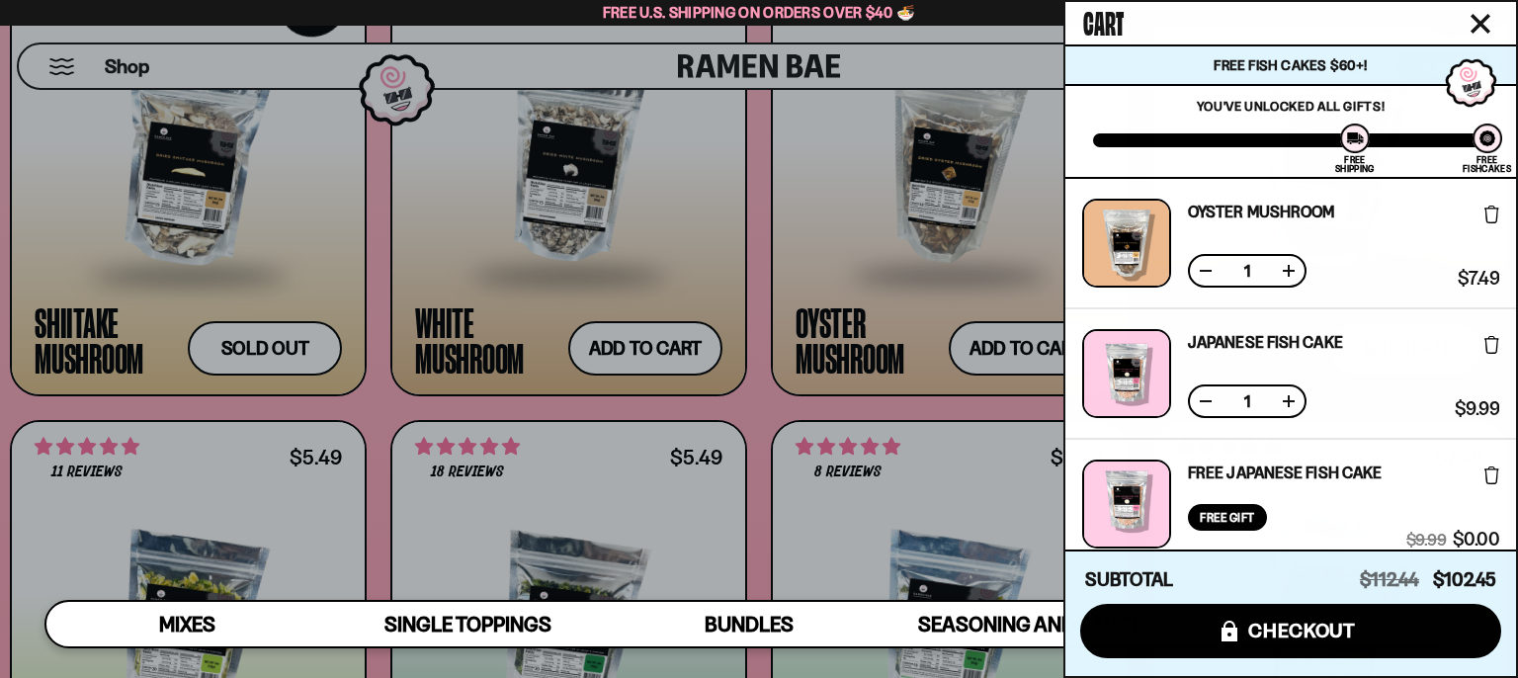
click at [926, 405] on div at bounding box center [759, 339] width 1518 height 678
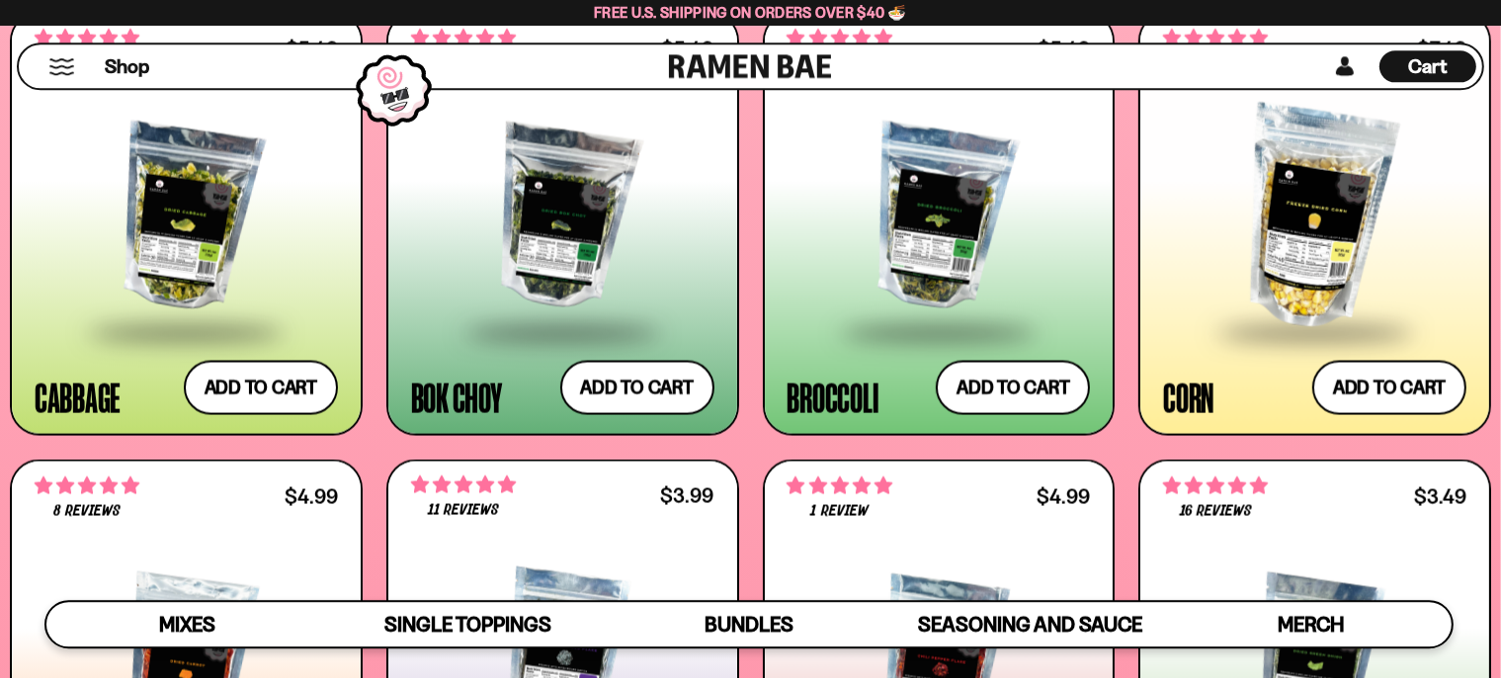
scroll to position [3267, 0]
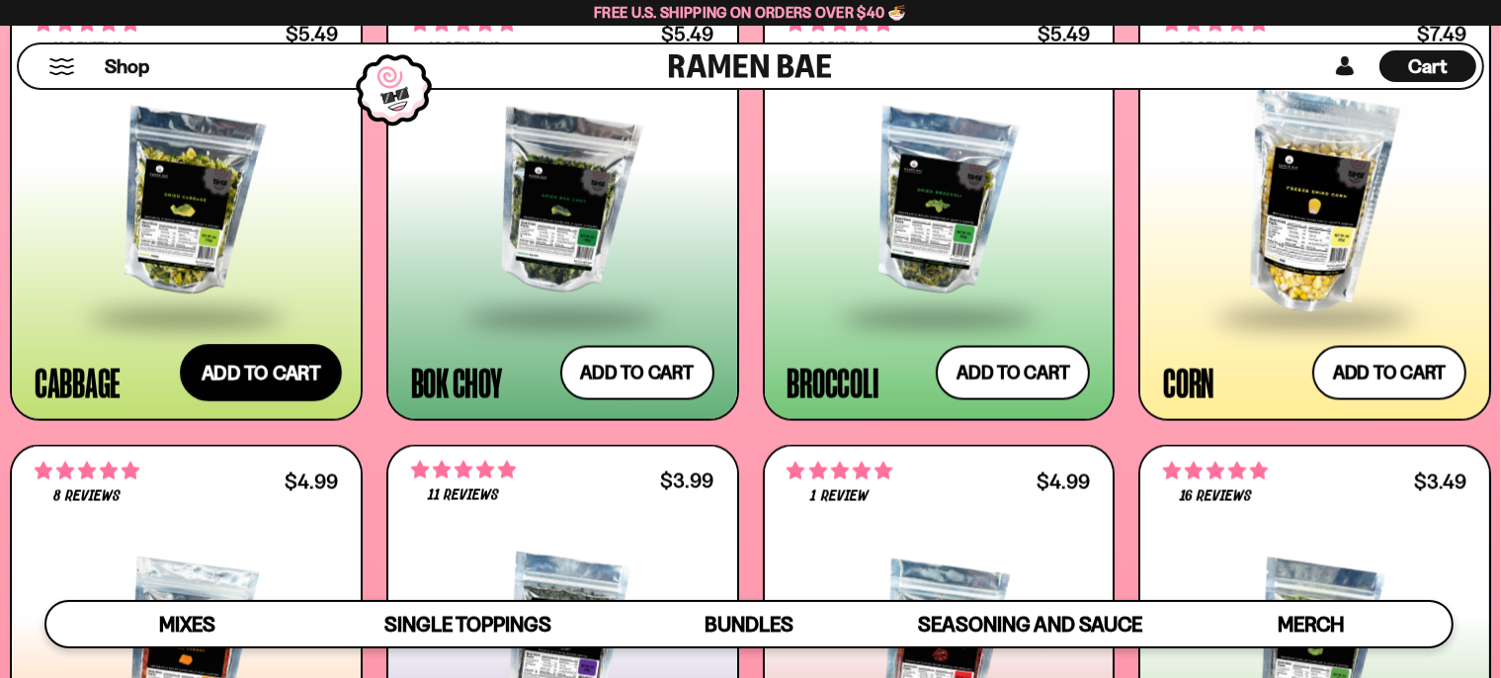
click at [247, 377] on button "Add to cart Add ― Regular price $5.49 Regular price Sale price $5.49 Unit price…" at bounding box center [261, 373] width 162 height 57
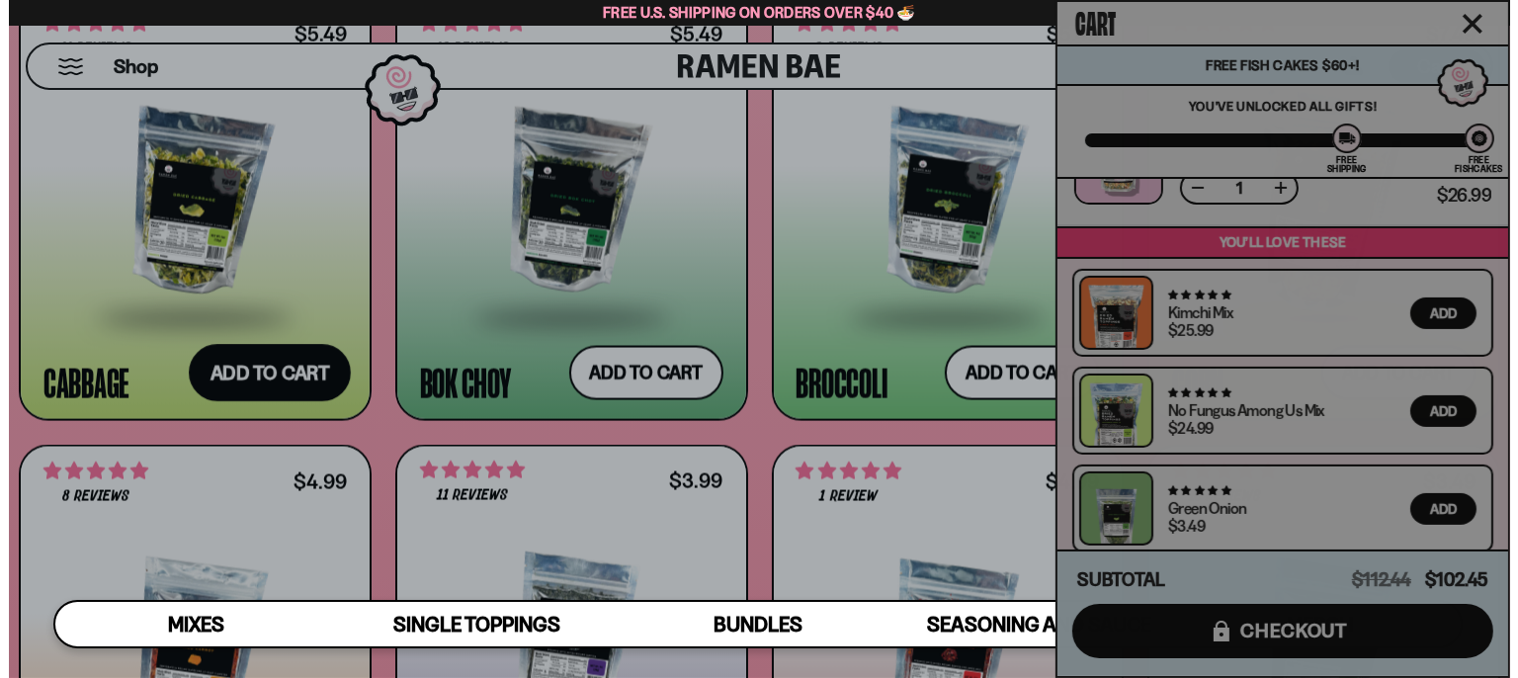
scroll to position [3295, 0]
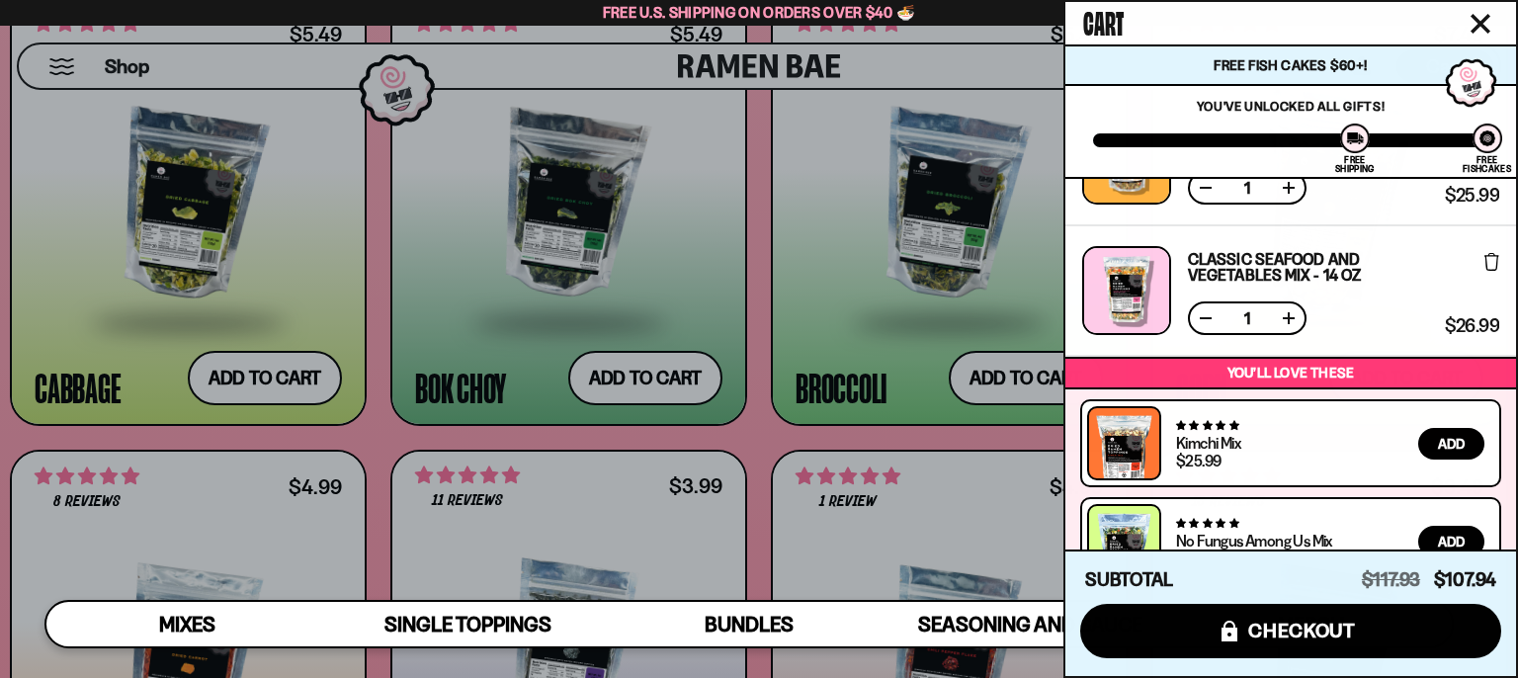
click at [634, 379] on div at bounding box center [759, 339] width 1518 height 678
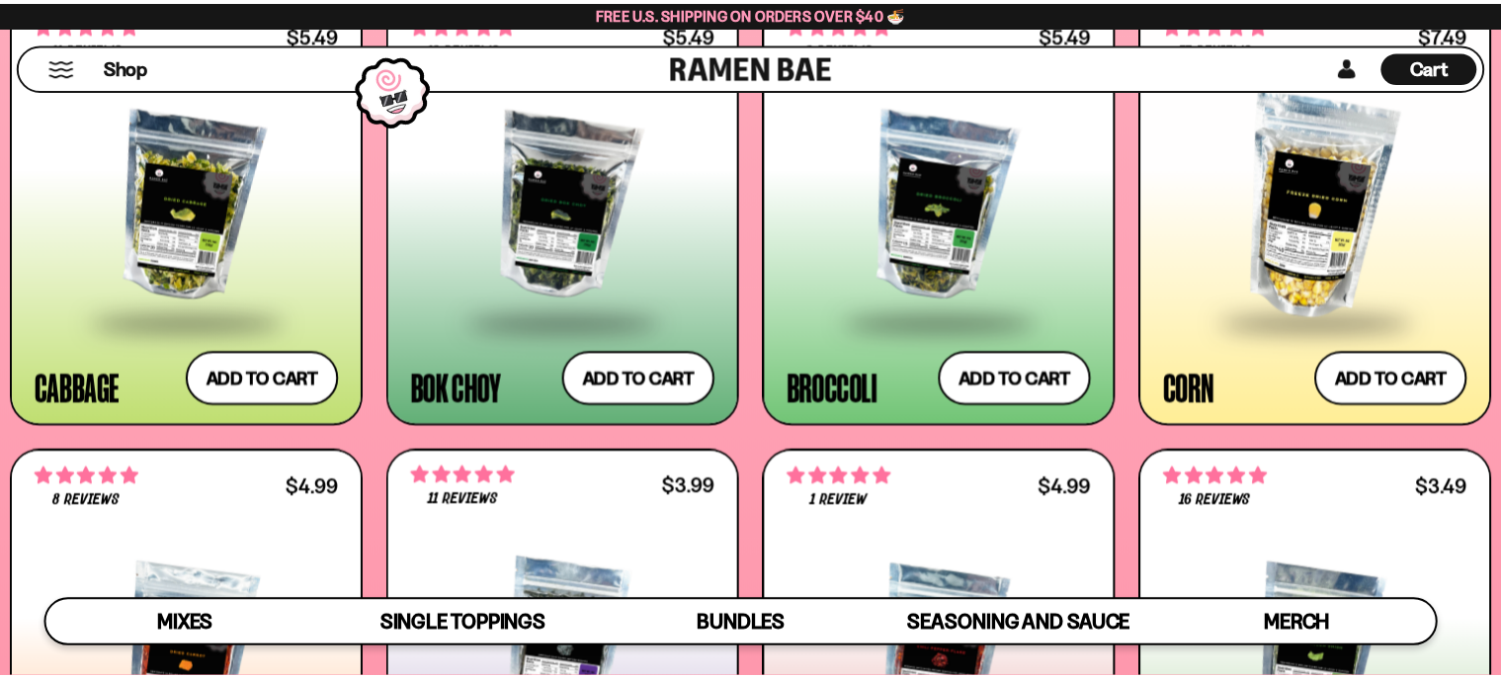
scroll to position [3268, 0]
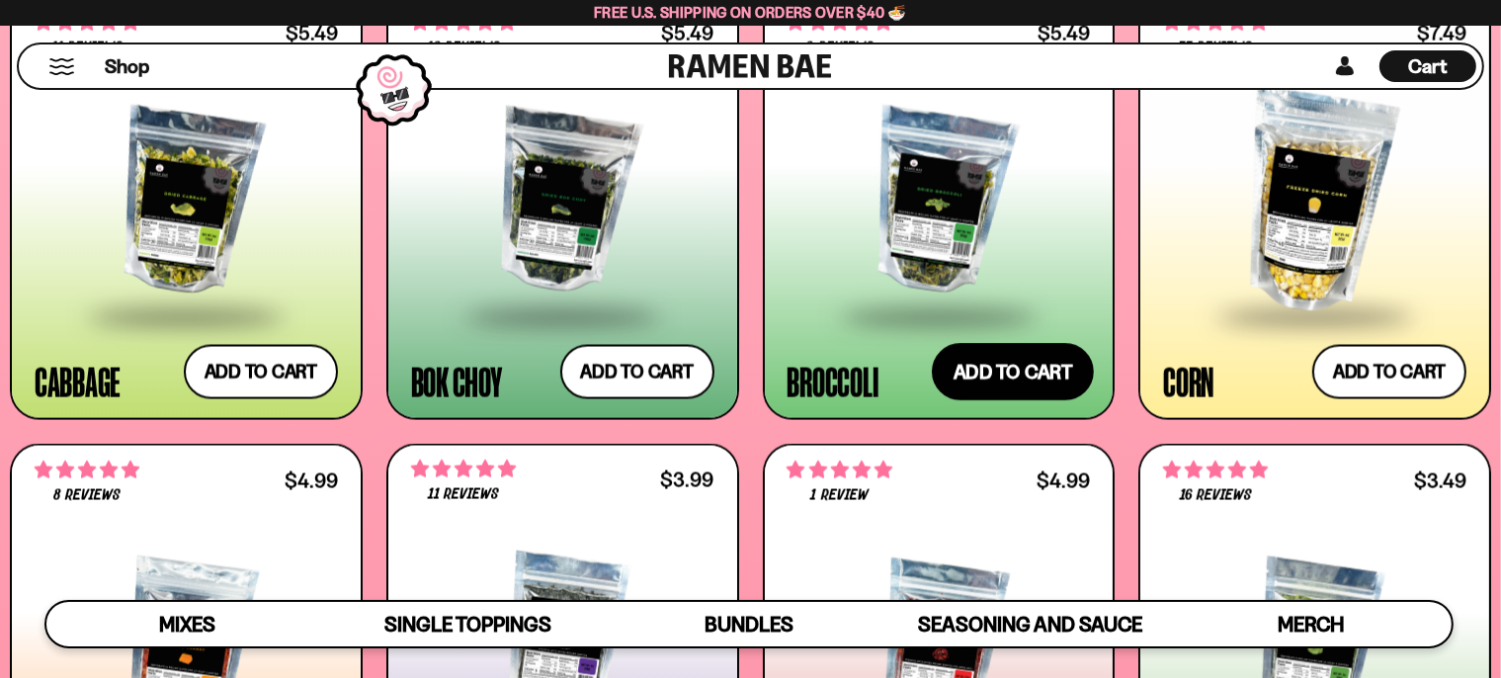
click at [1030, 376] on button "Add to cart Add ― Regular price $5.49 Regular price Sale price $5.49 Unit price…" at bounding box center [1013, 372] width 162 height 57
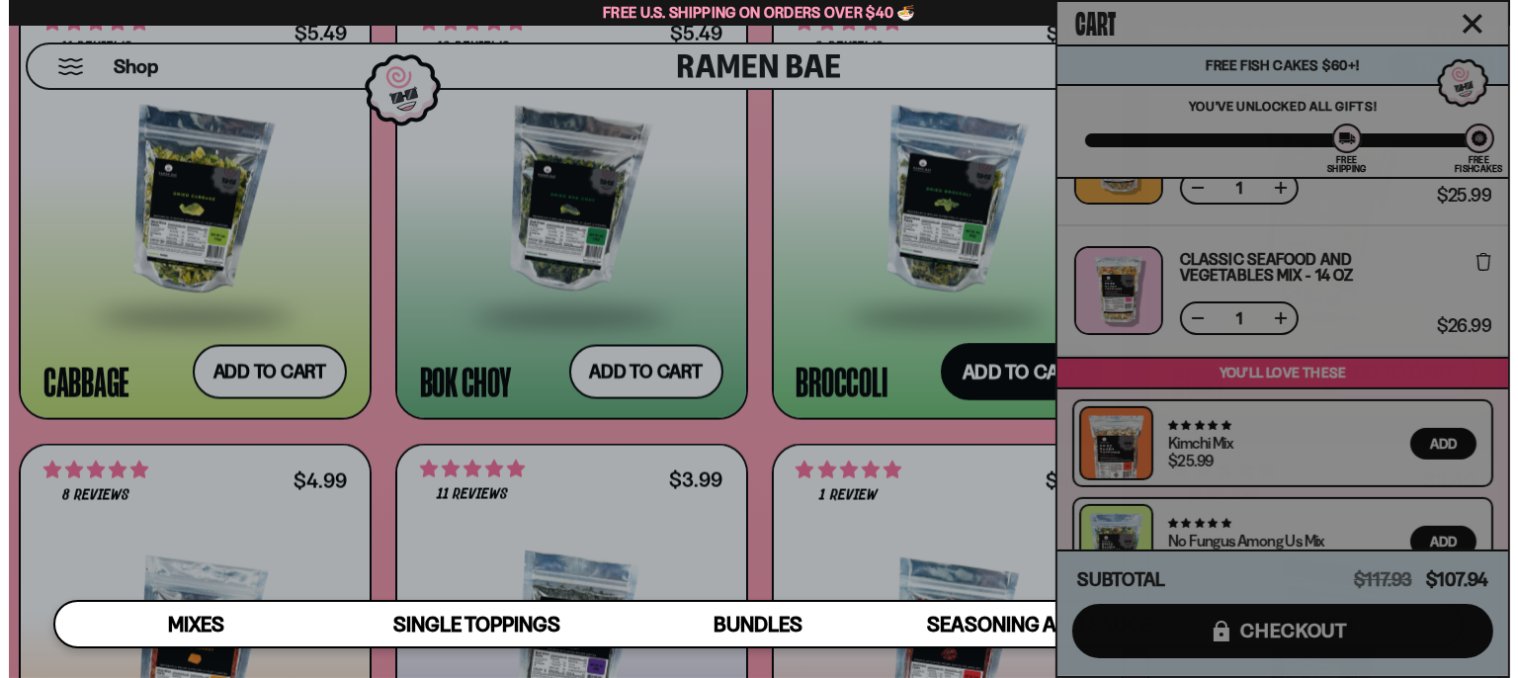
scroll to position [3296, 0]
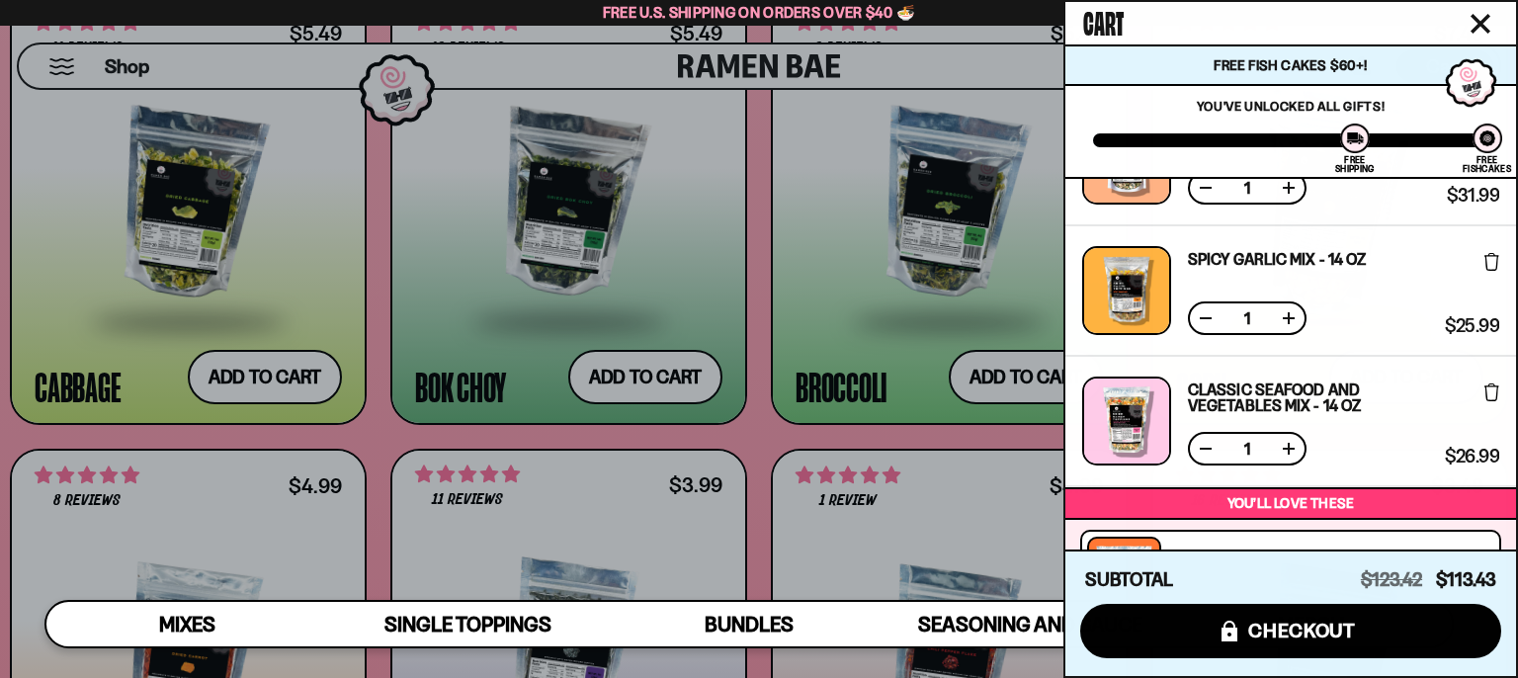
click at [767, 436] on div at bounding box center [759, 339] width 1518 height 678
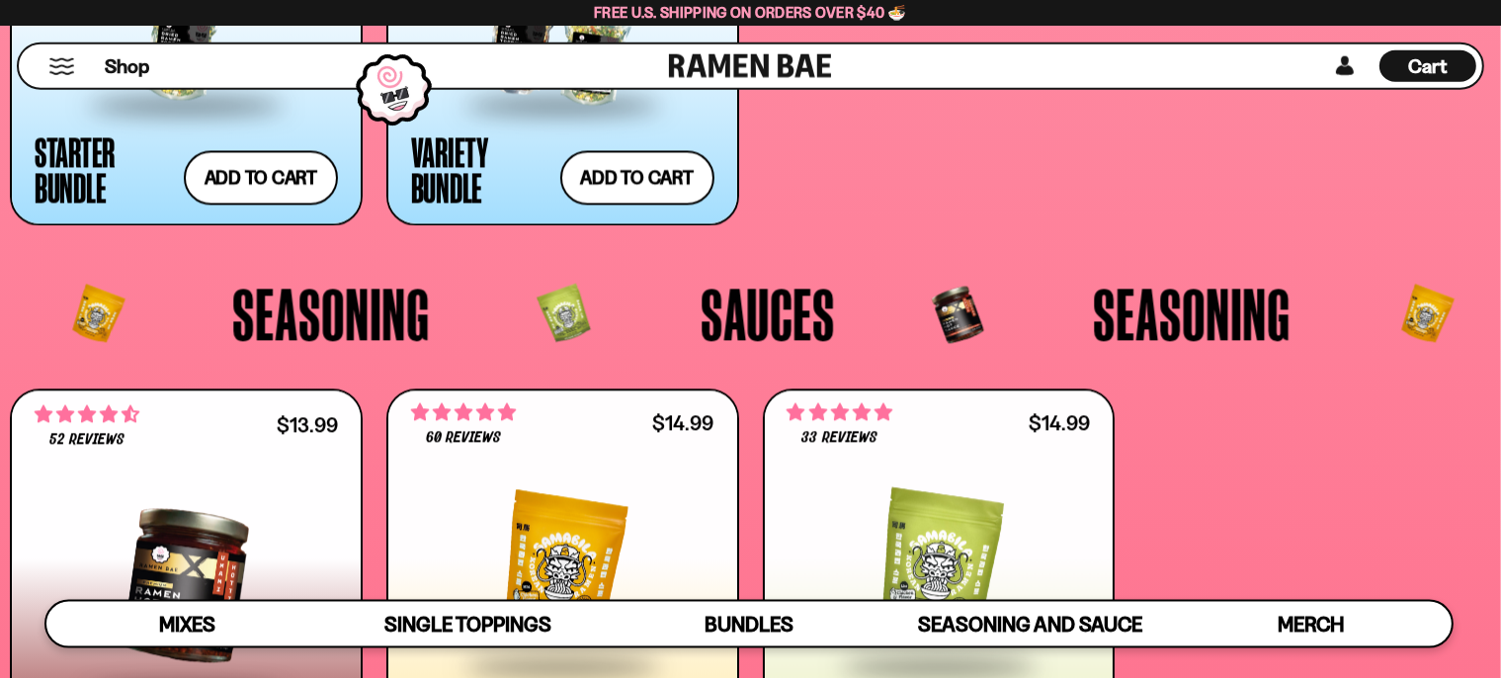
scroll to position [4207, 0]
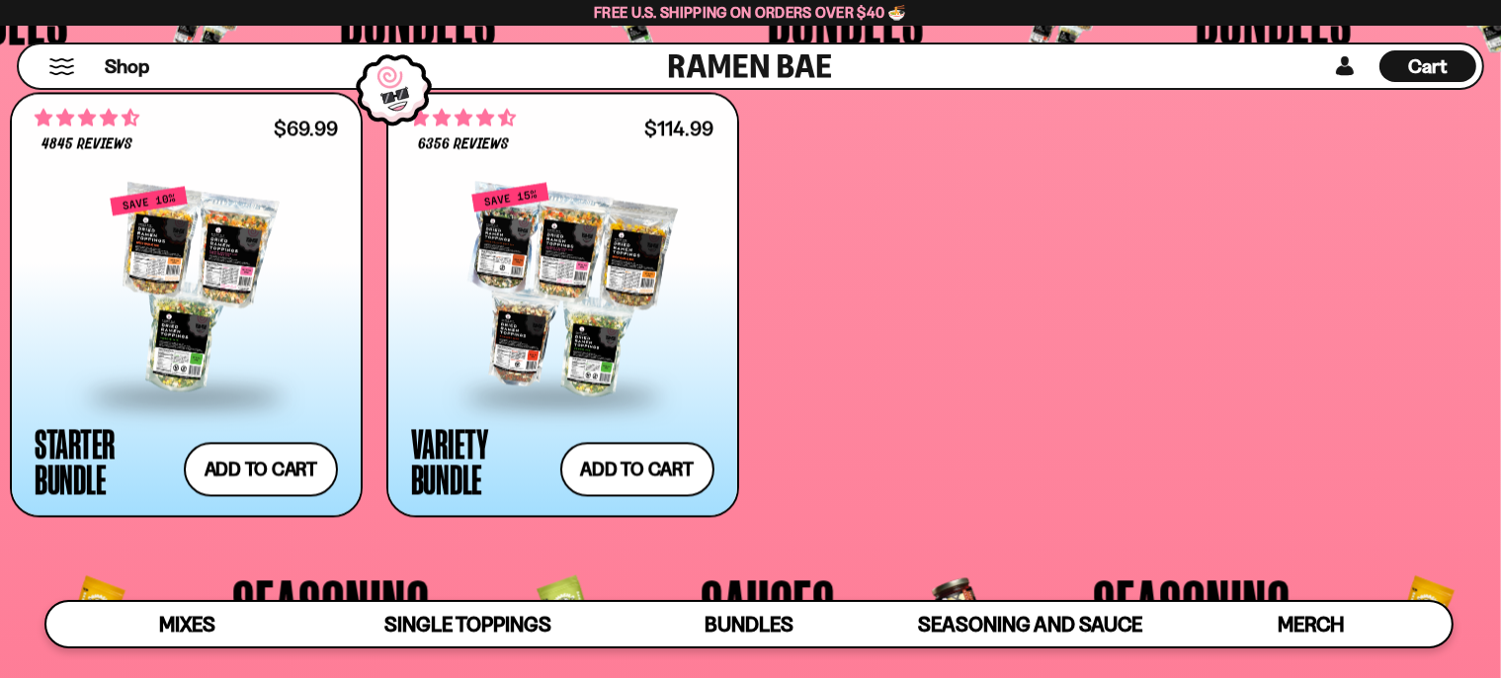
click at [1432, 67] on span "Cart" at bounding box center [1428, 66] width 39 height 24
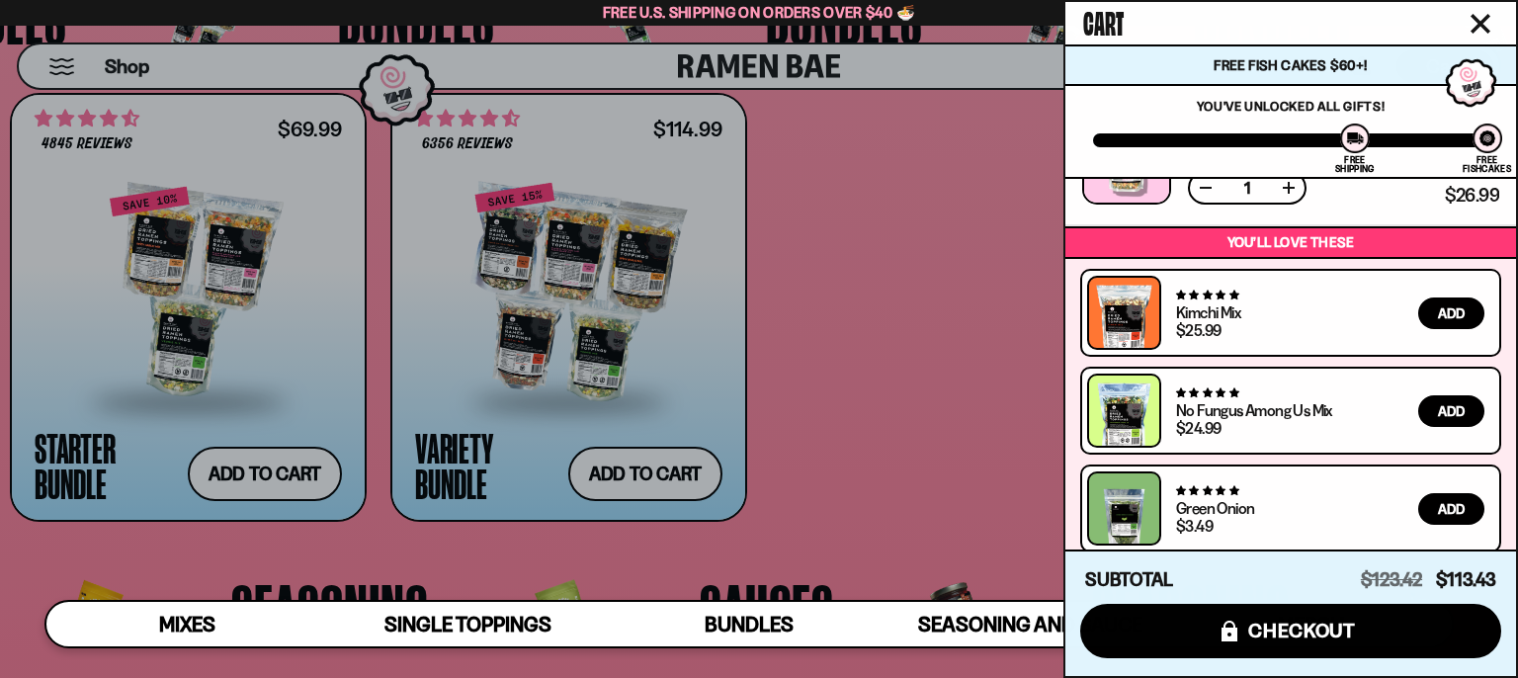
scroll to position [0, 0]
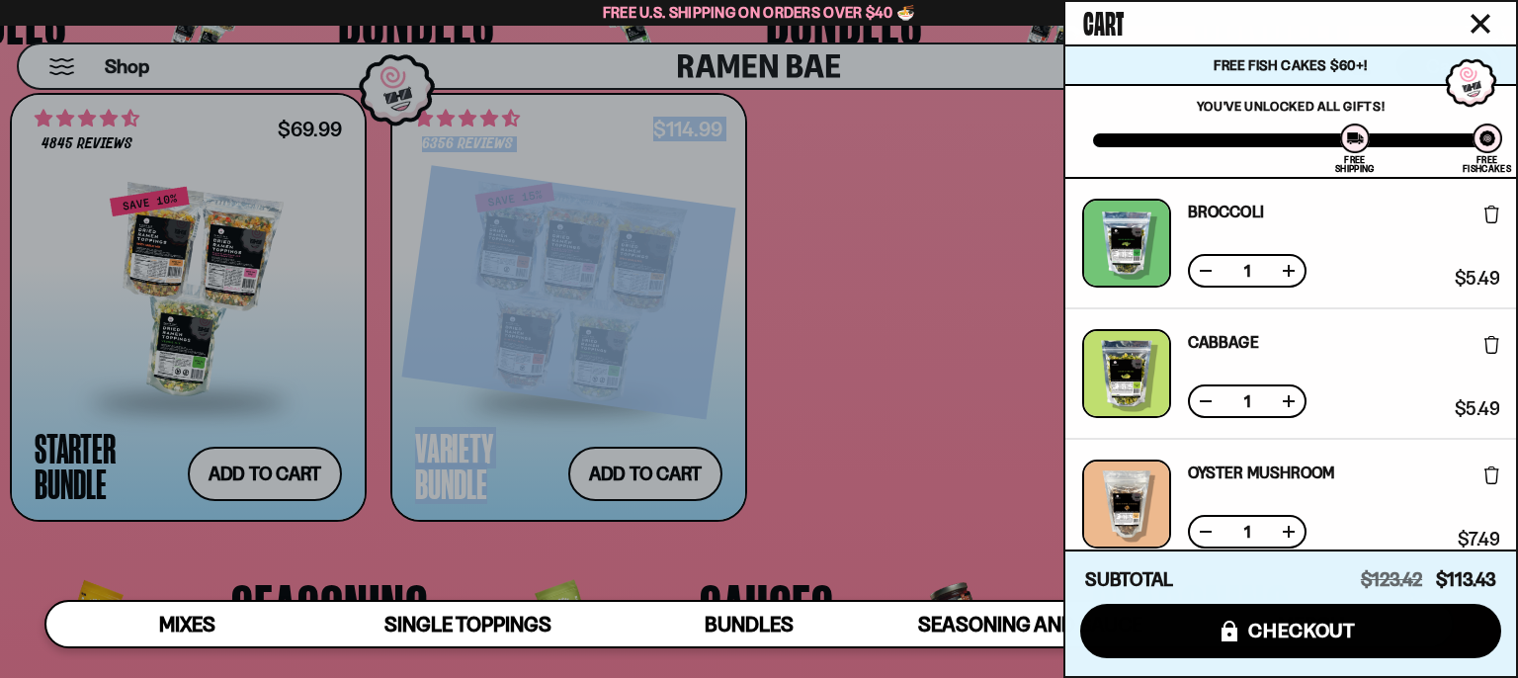
drag, startPoint x: 1517, startPoint y: 240, endPoint x: 1502, endPoint y: 279, distance: 41.3
click at [1500, 279] on div "Cart Free Fish Cakes $60+! You are $-73.43 away to get Free Shipping! You've un…" at bounding box center [1290, 339] width 455 height 678
click at [1399, 366] on div "Cabbage Free Gift Subscription: 1 $5.49 $5.49 (Saved $0.00 )" at bounding box center [1290, 373] width 417 height 89
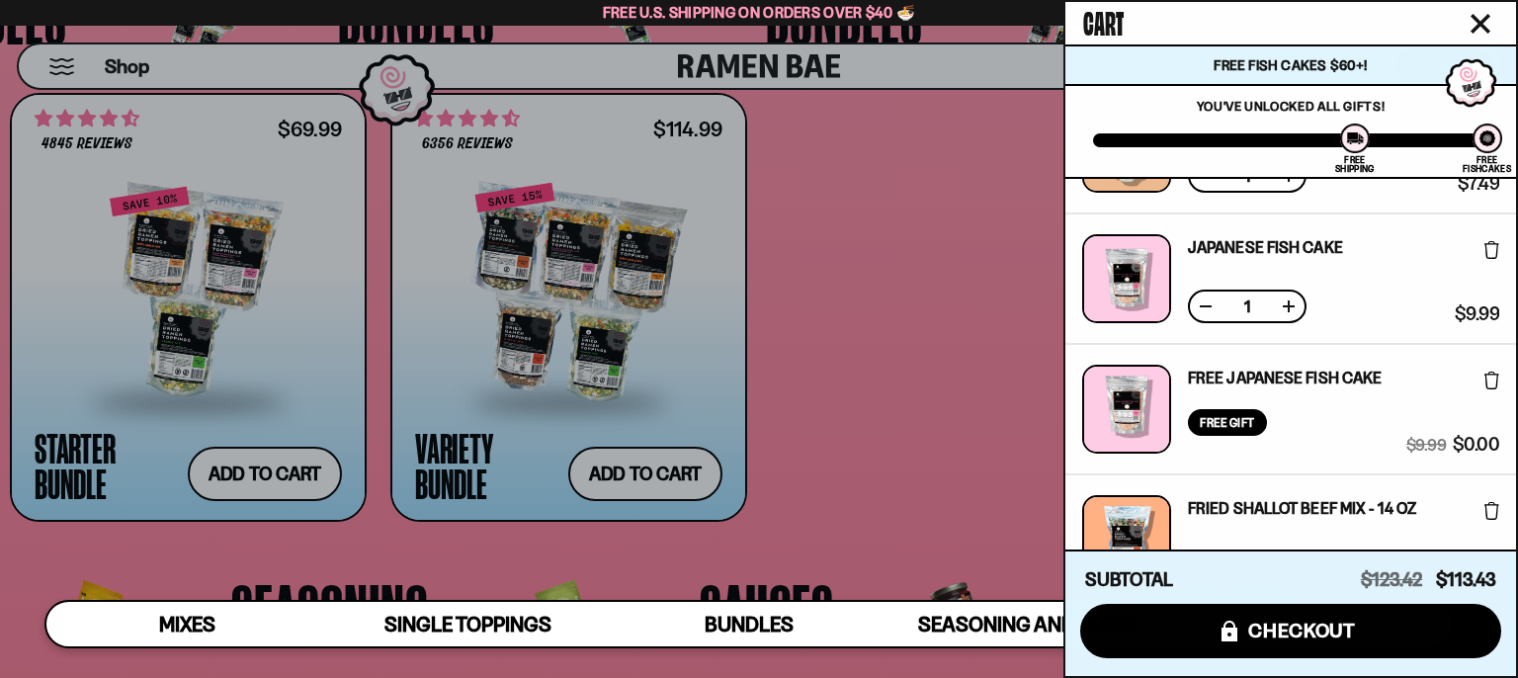
scroll to position [362, 0]
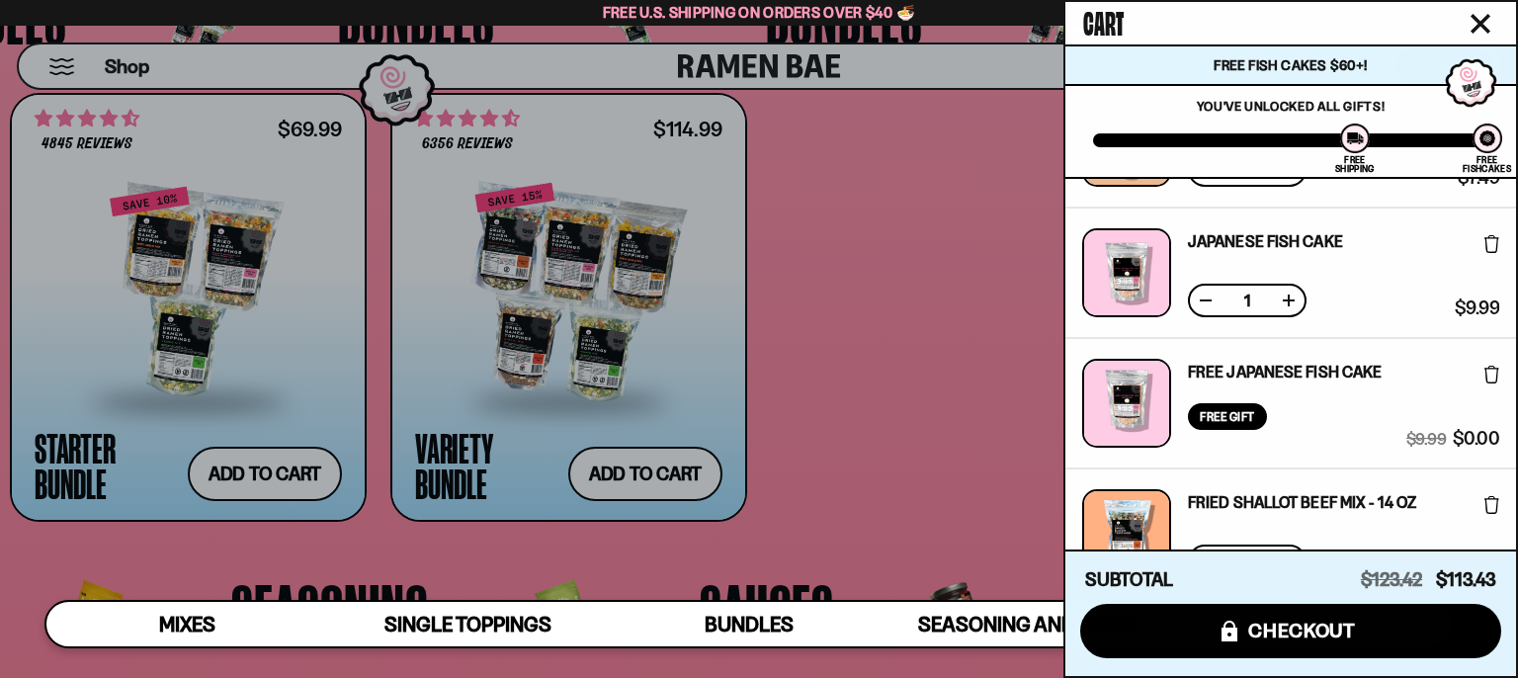
click at [1484, 246] on icon at bounding box center [1491, 244] width 15 height 18
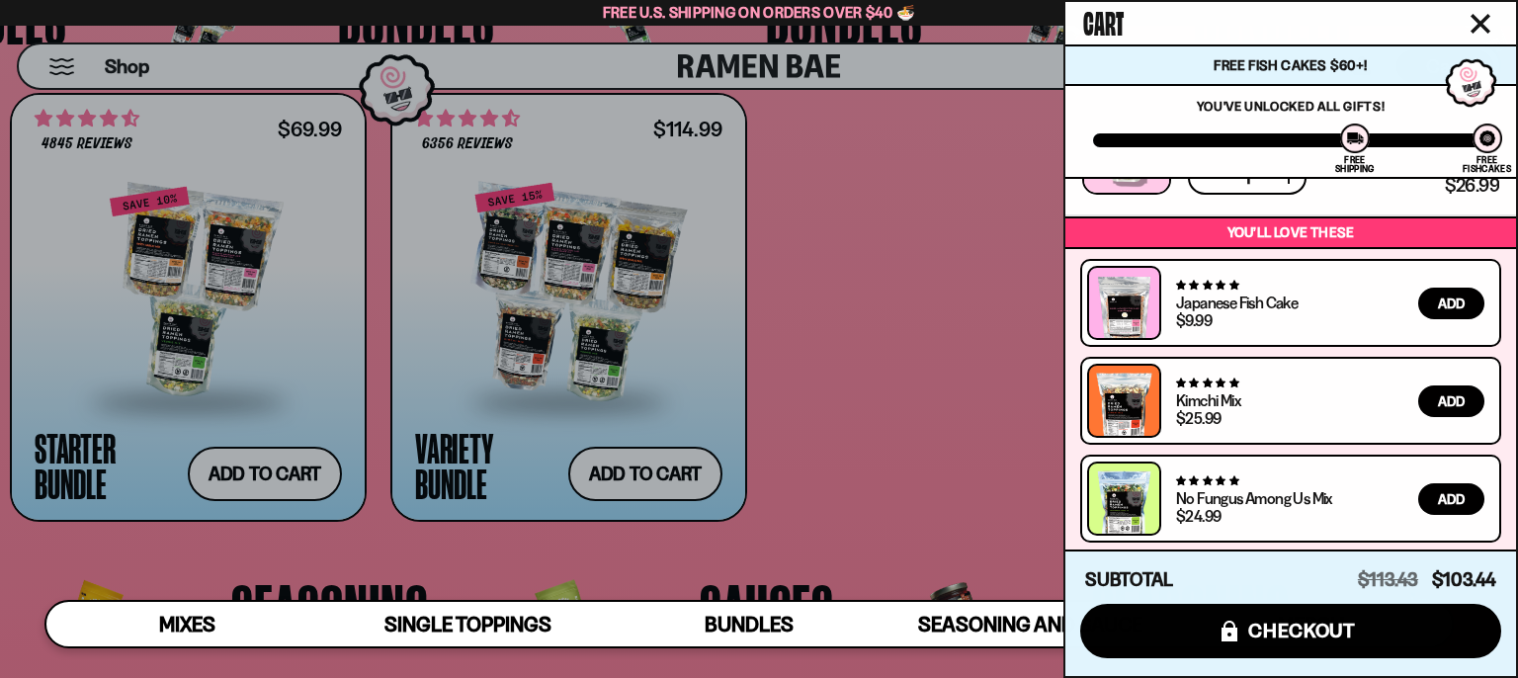
scroll to position [0, 0]
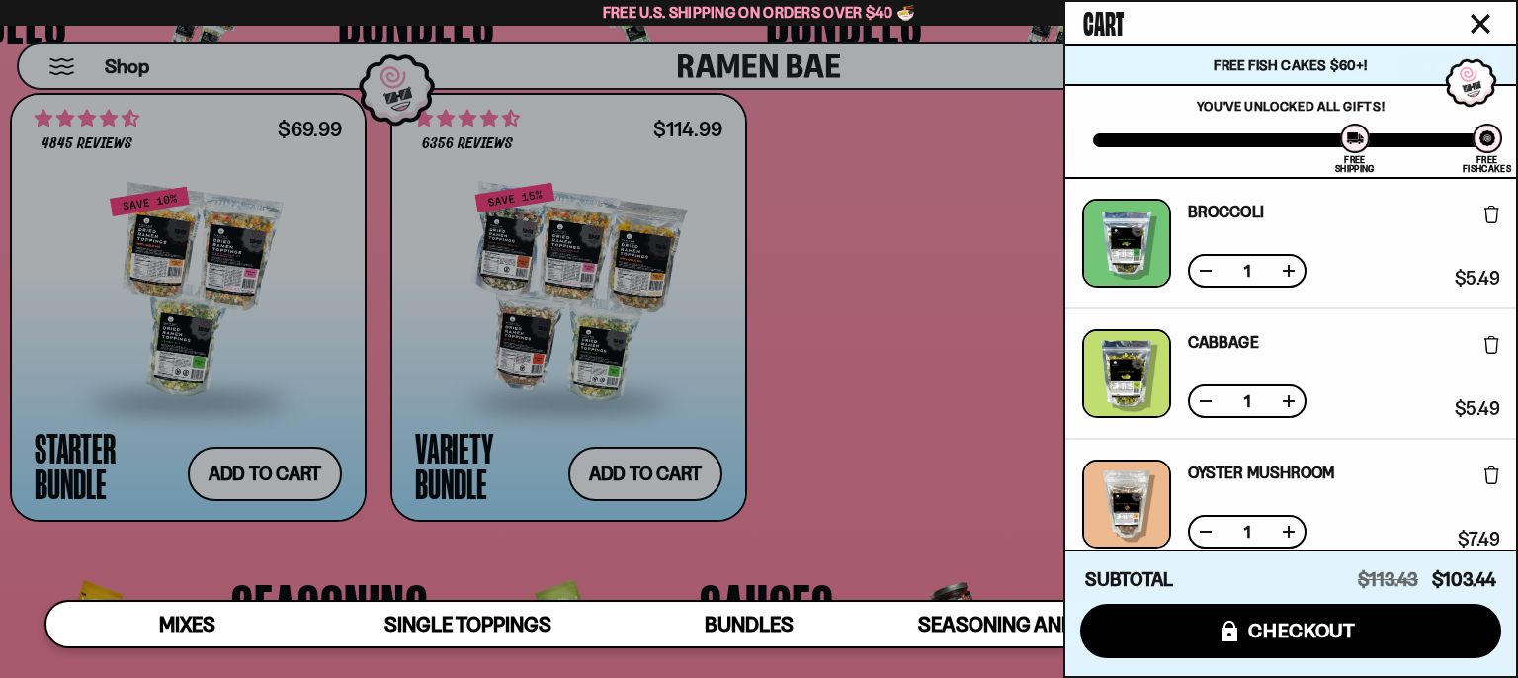
click at [1480, 21] on icon "Close cart" at bounding box center [1480, 24] width 18 height 18
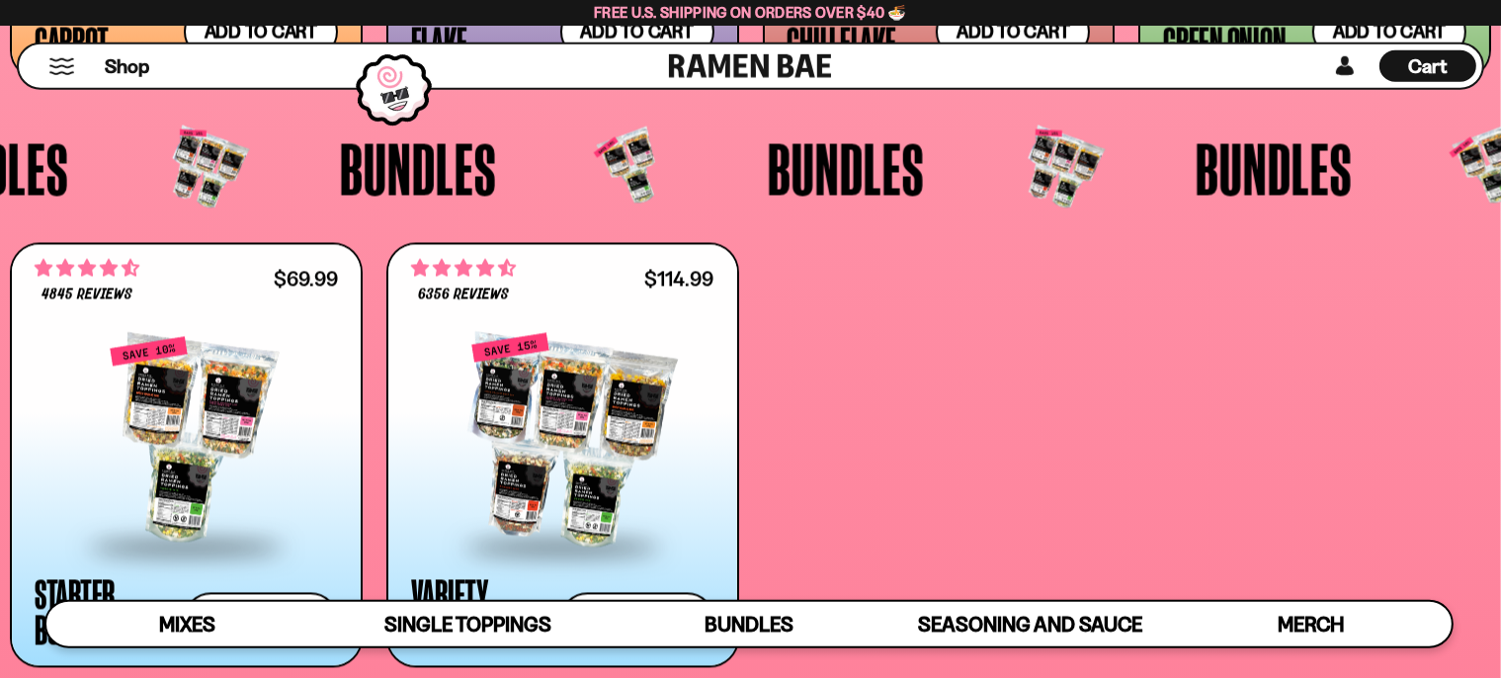
scroll to position [3893, 0]
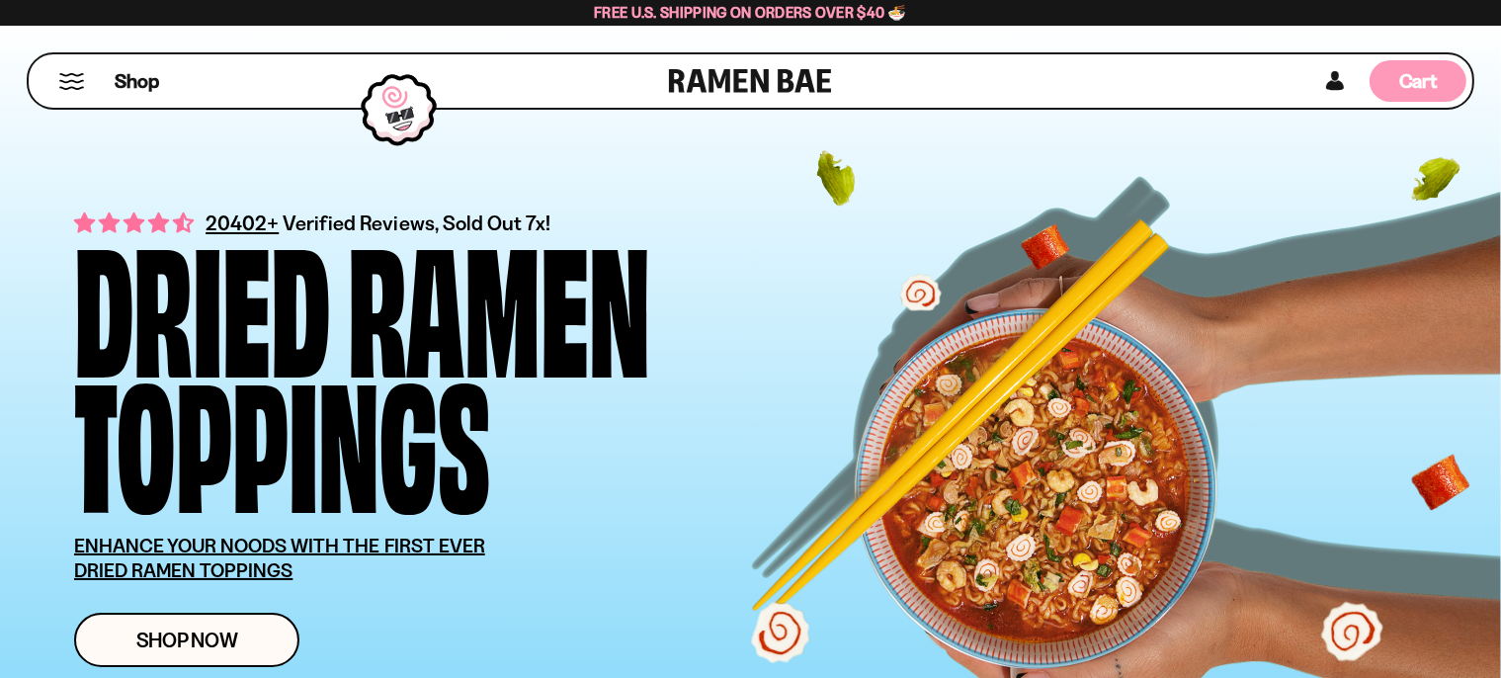
click at [1397, 81] on div "Cart D0381C2F-513E-4F90-8A41-6F0A75DCBAAA" at bounding box center [1418, 81] width 97 height 42
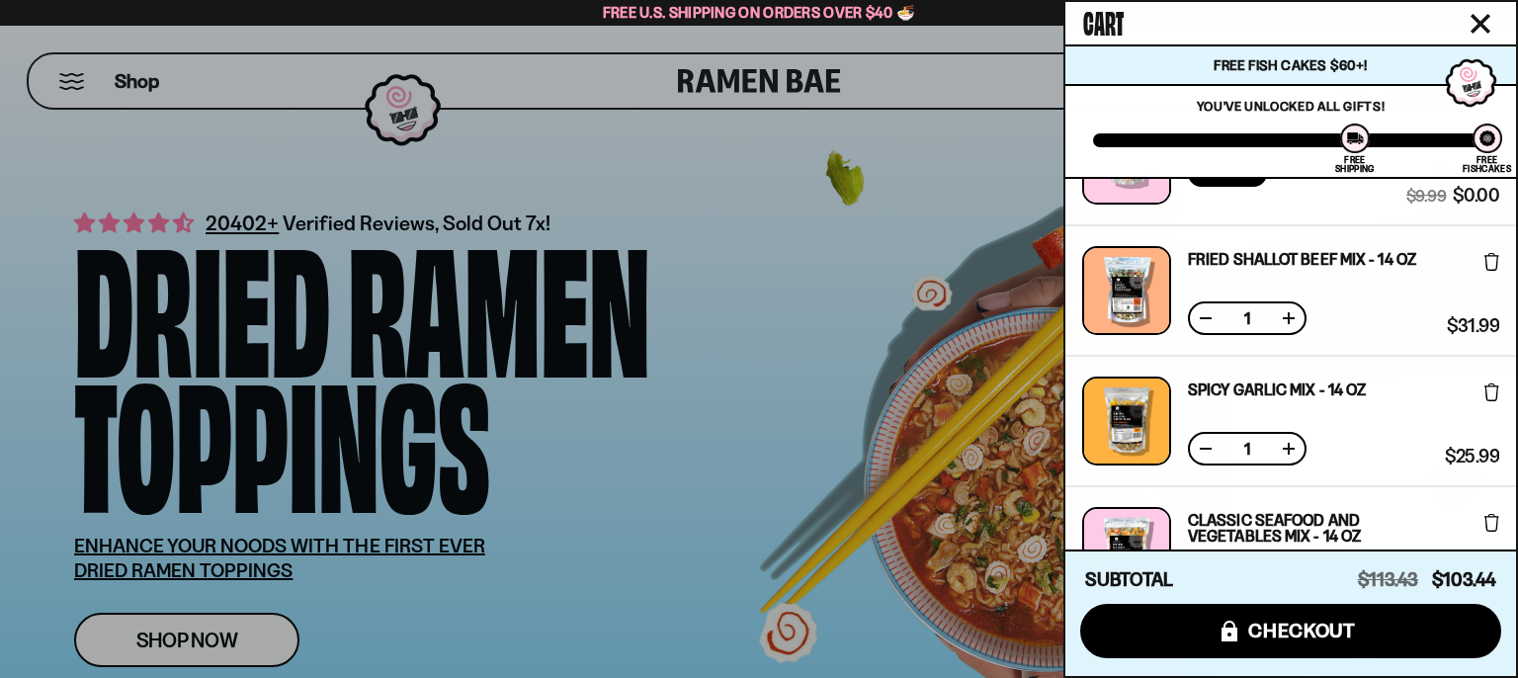
scroll to position [711, 0]
